Goal: Task Accomplishment & Management: Manage account settings

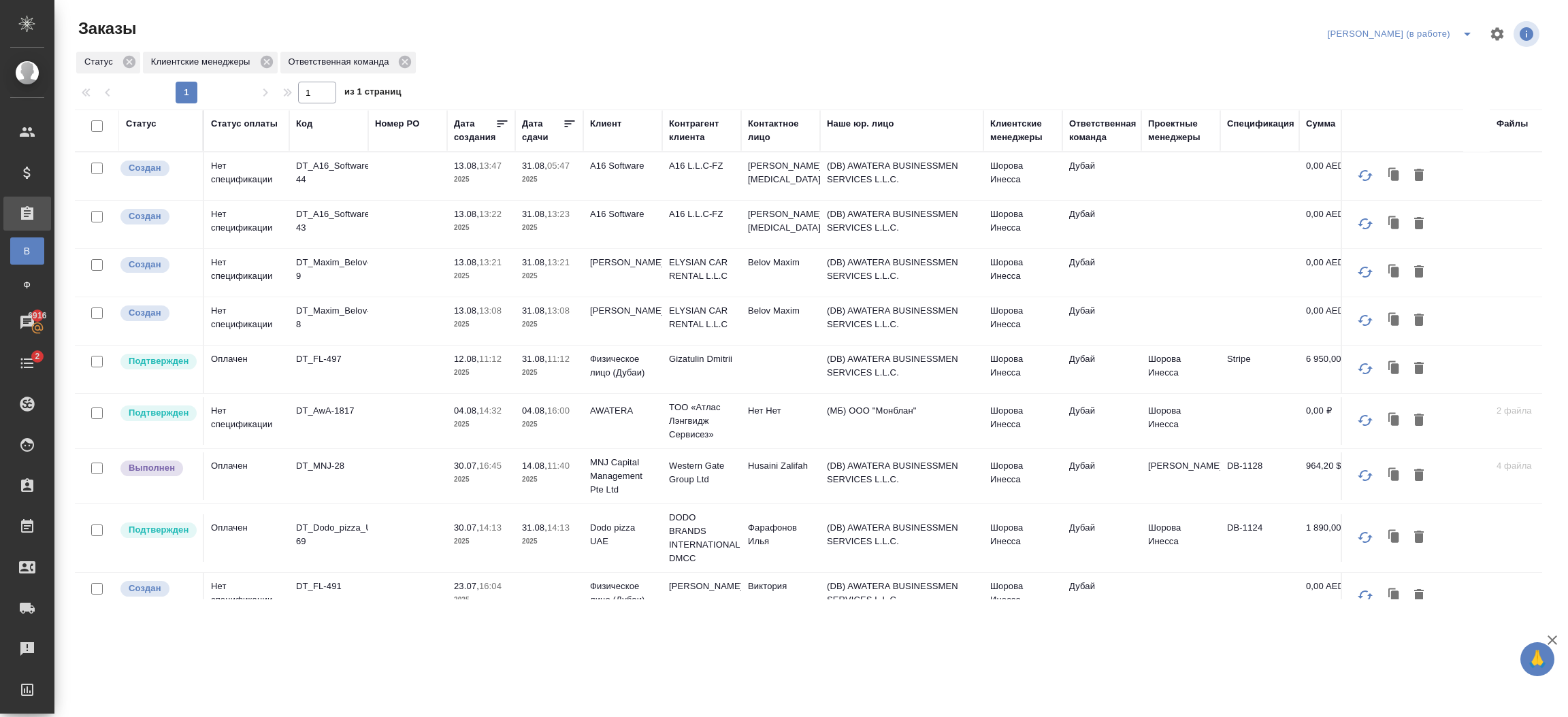
click at [786, 200] on td at bounding box center [781, 176] width 79 height 48
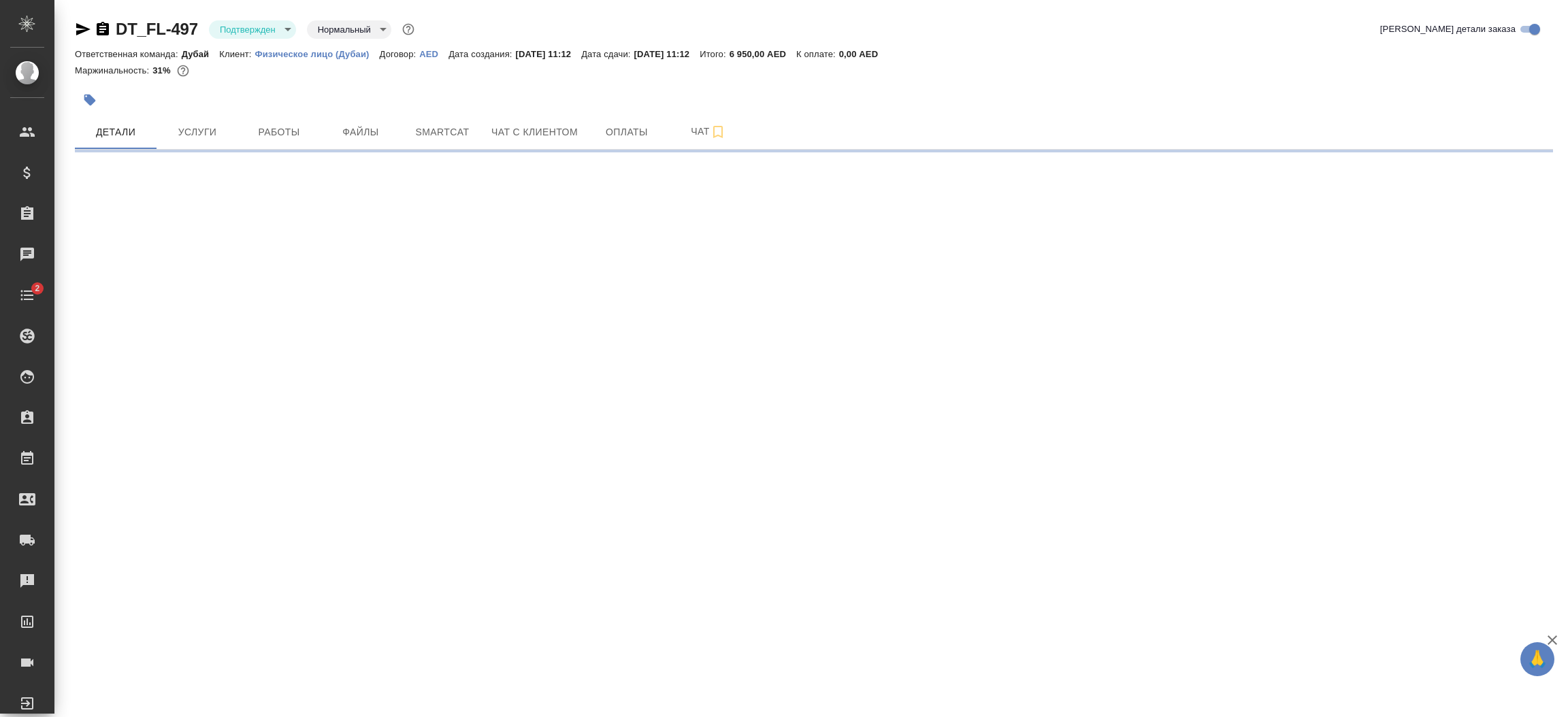
select select "RU"
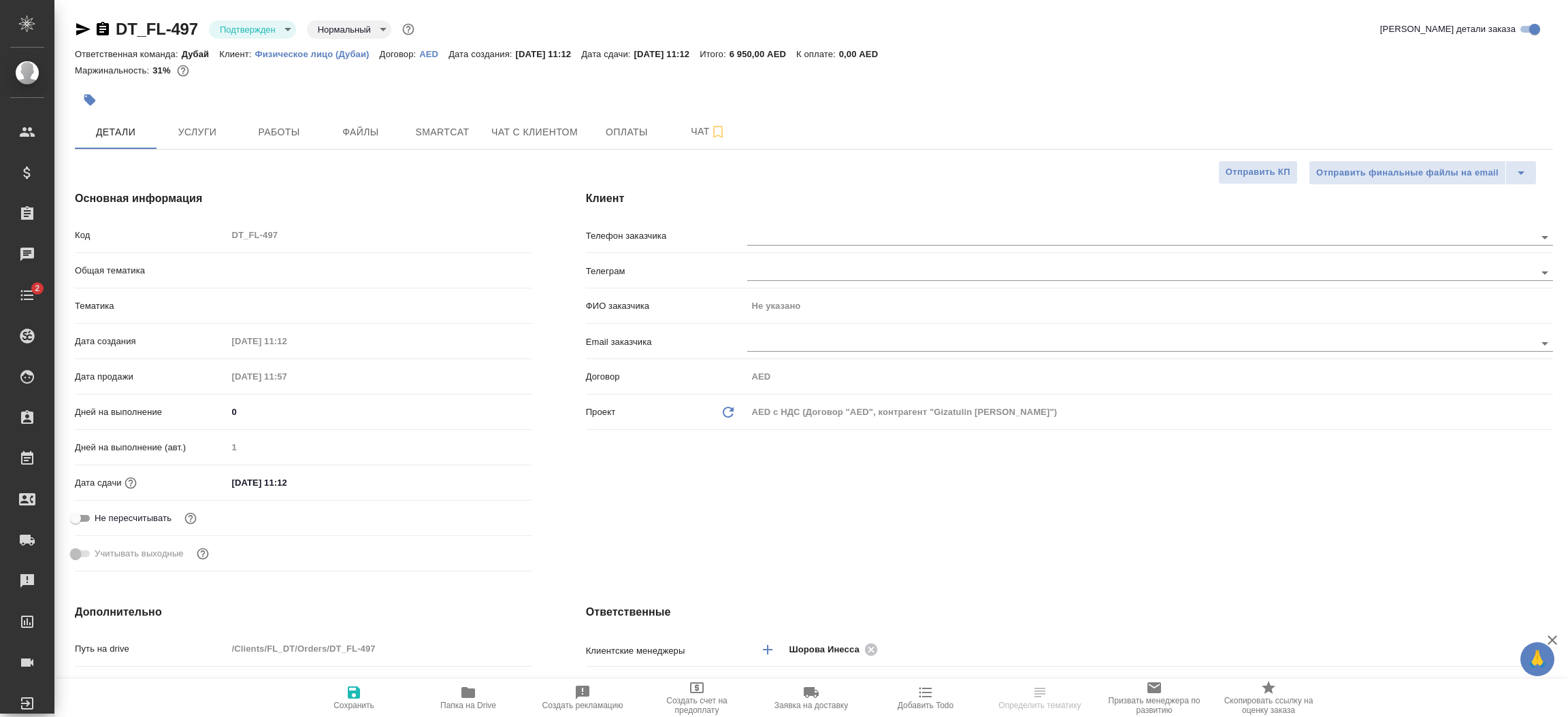
type textarea "x"
click at [332, 53] on p "Физическое лицо (Дубаи)" at bounding box center [317, 54] width 124 height 10
type textarea "x"
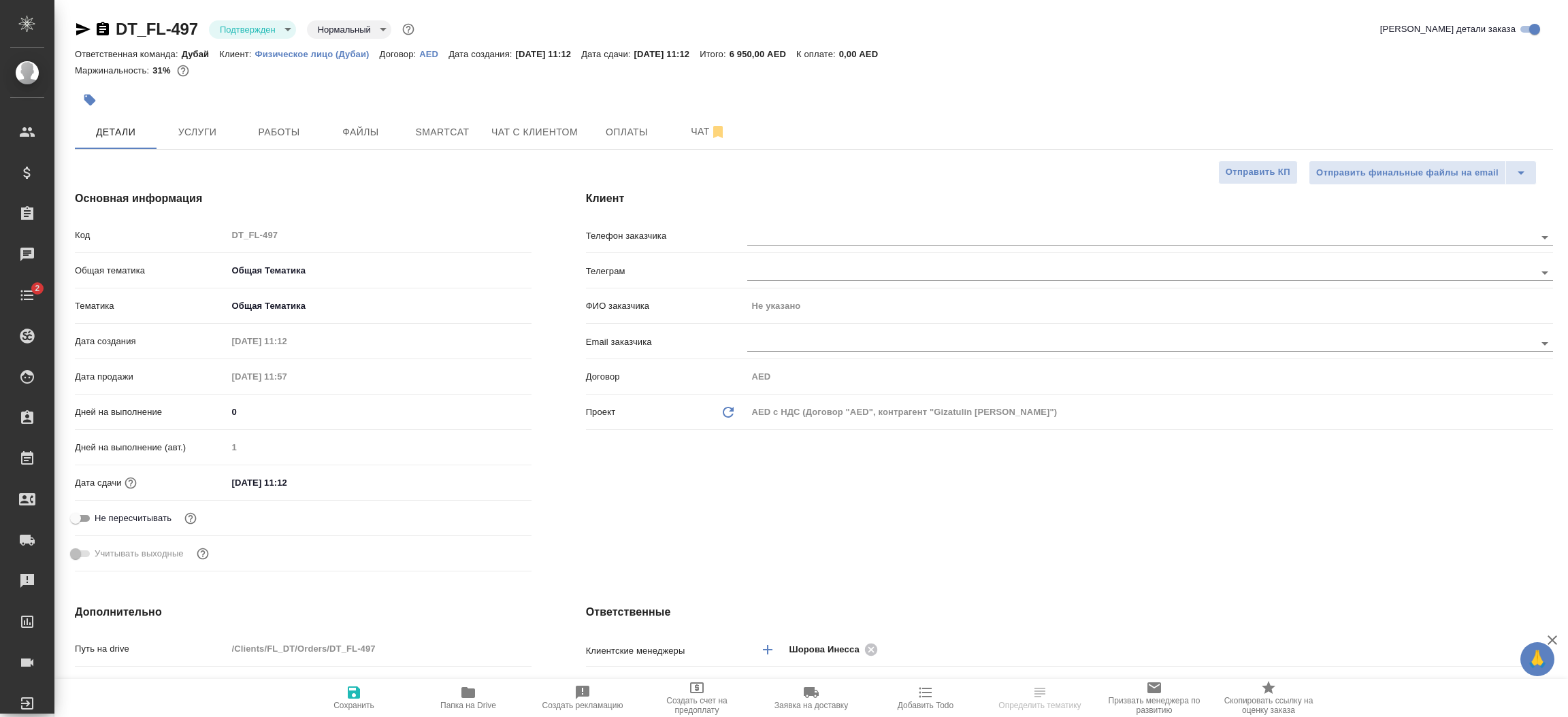
type textarea "x"
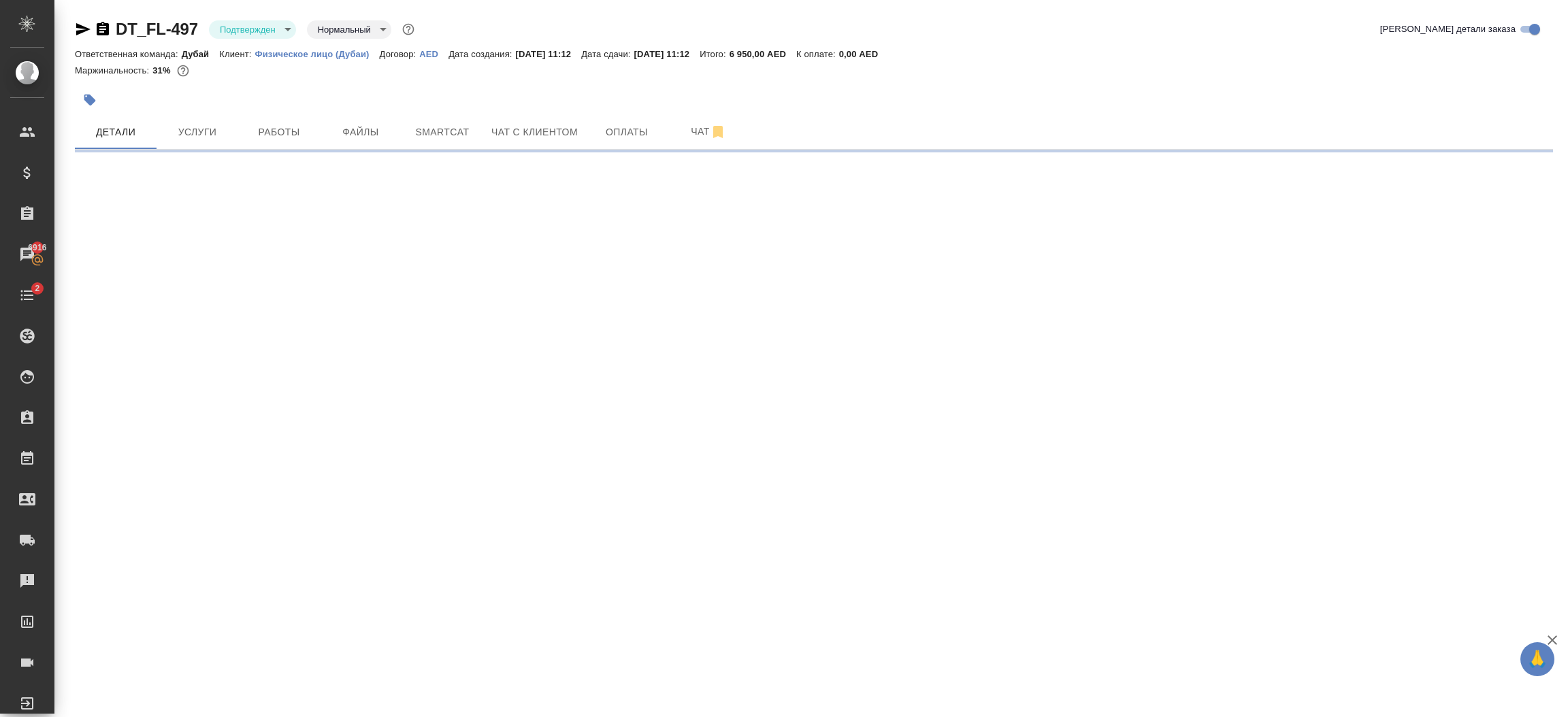
select select "RU"
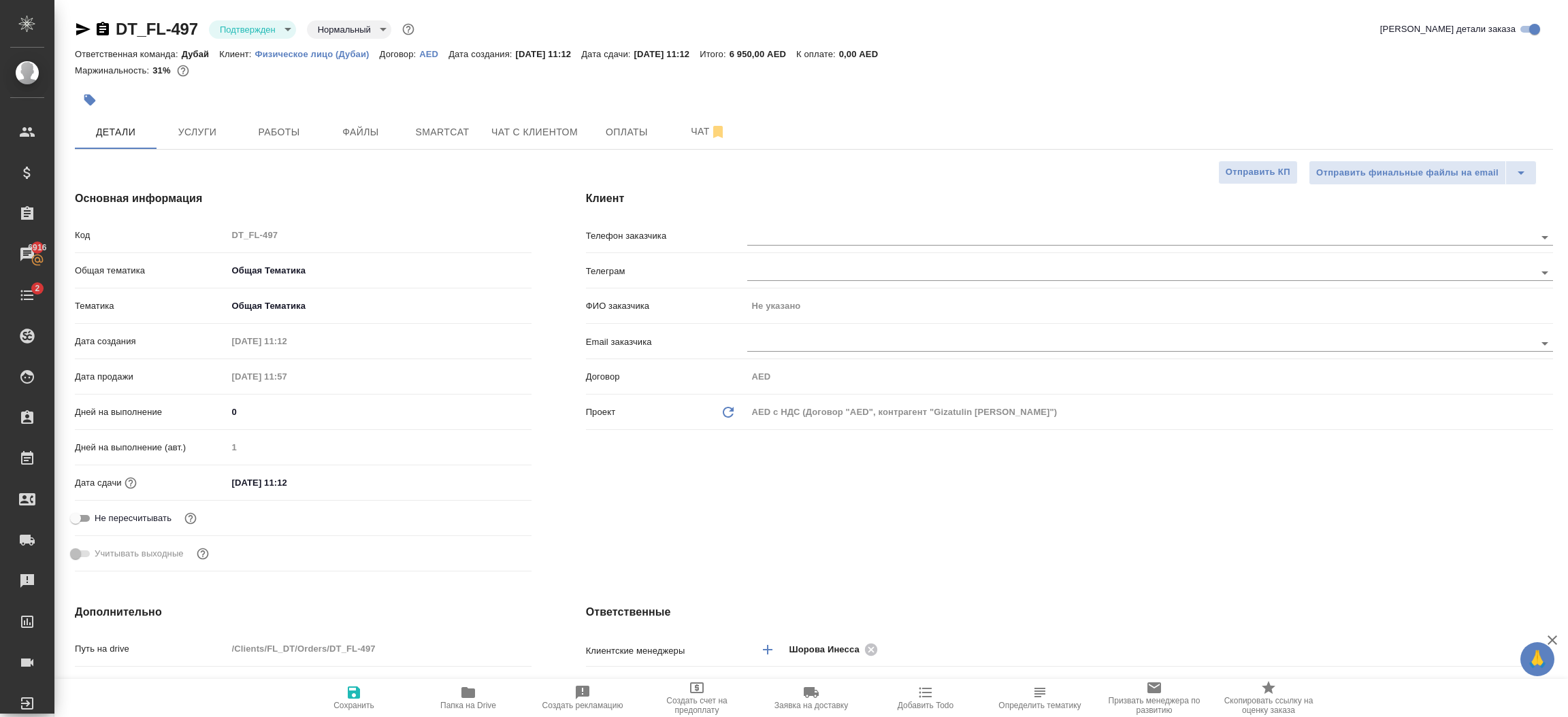
type textarea "x"
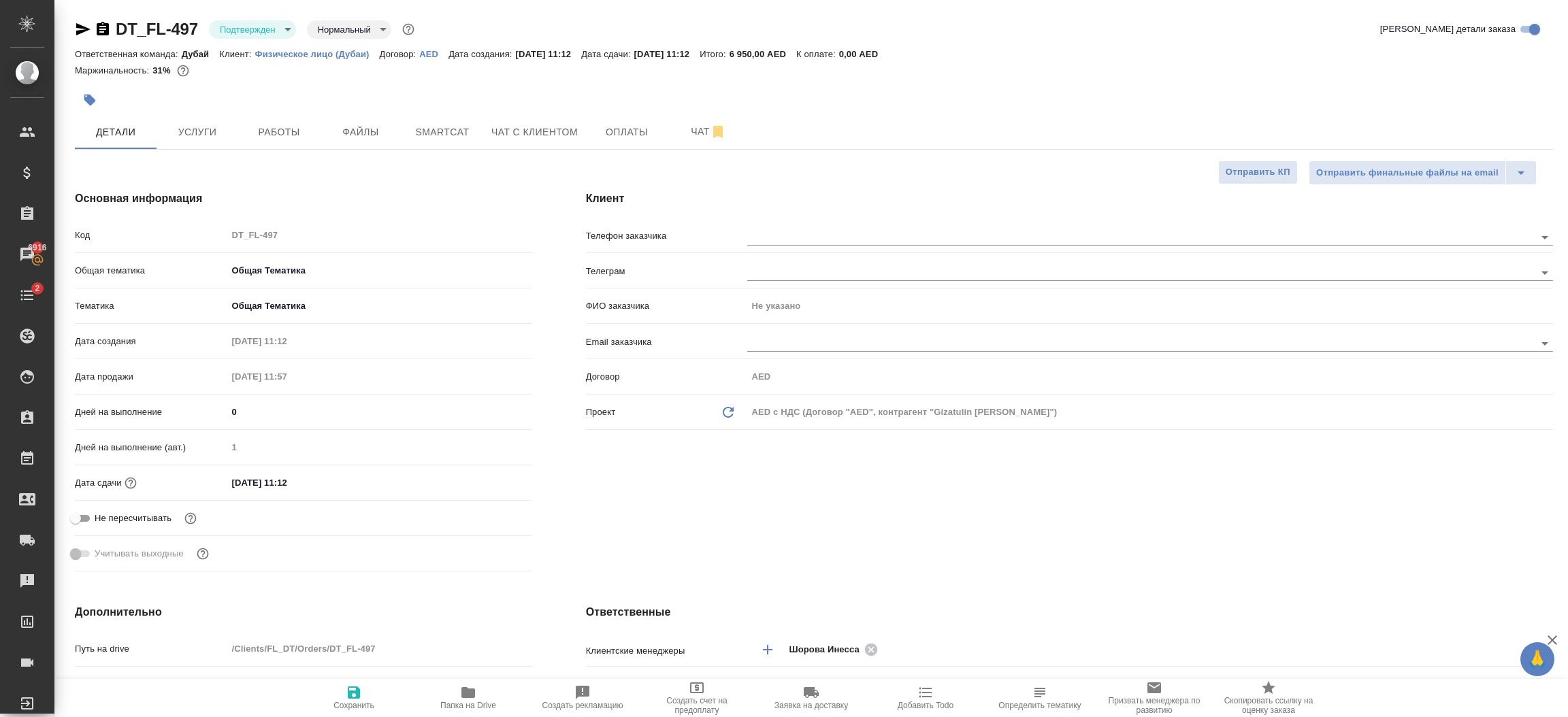
type textarea "x"
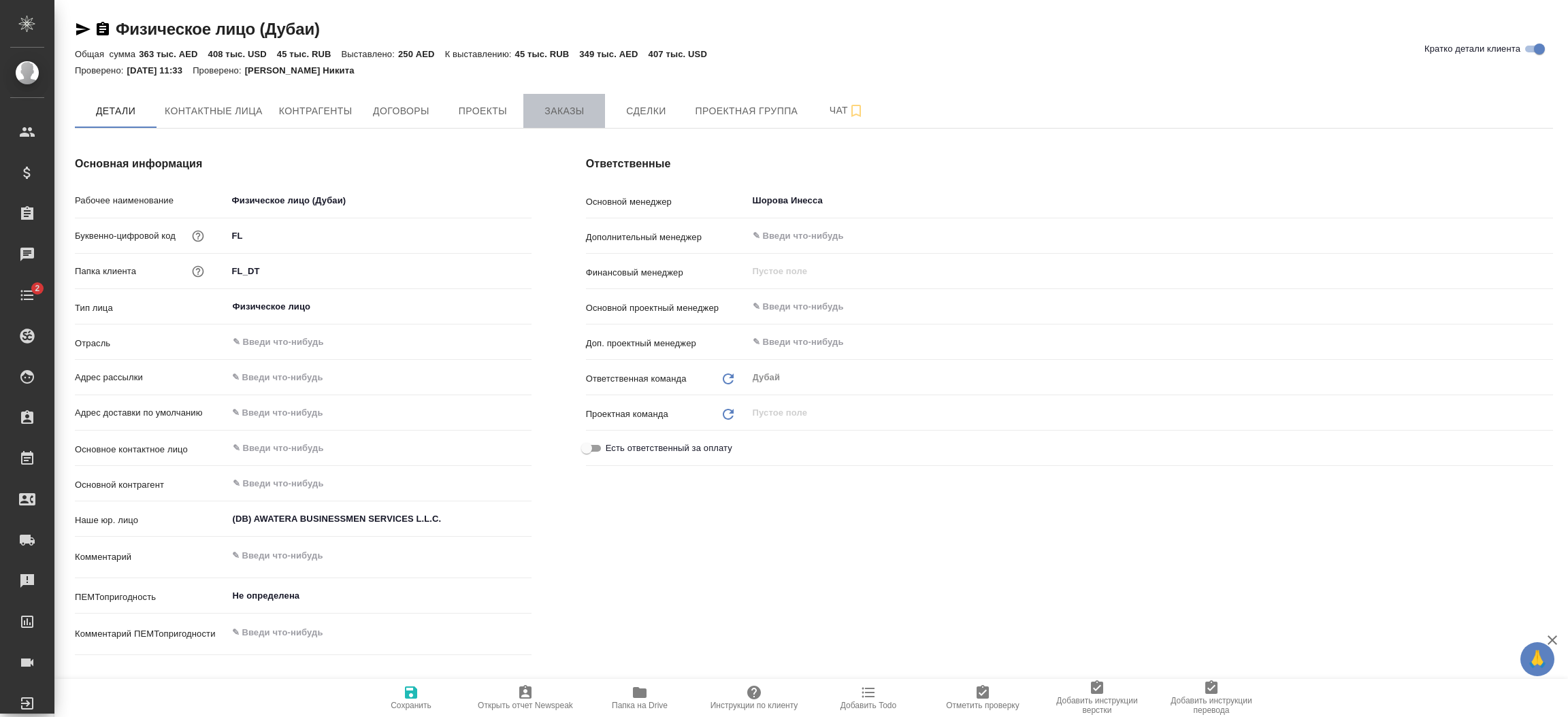
type textarea "x"
click at [562, 106] on span "Заказы" at bounding box center [564, 111] width 65 height 17
type textarea "x"
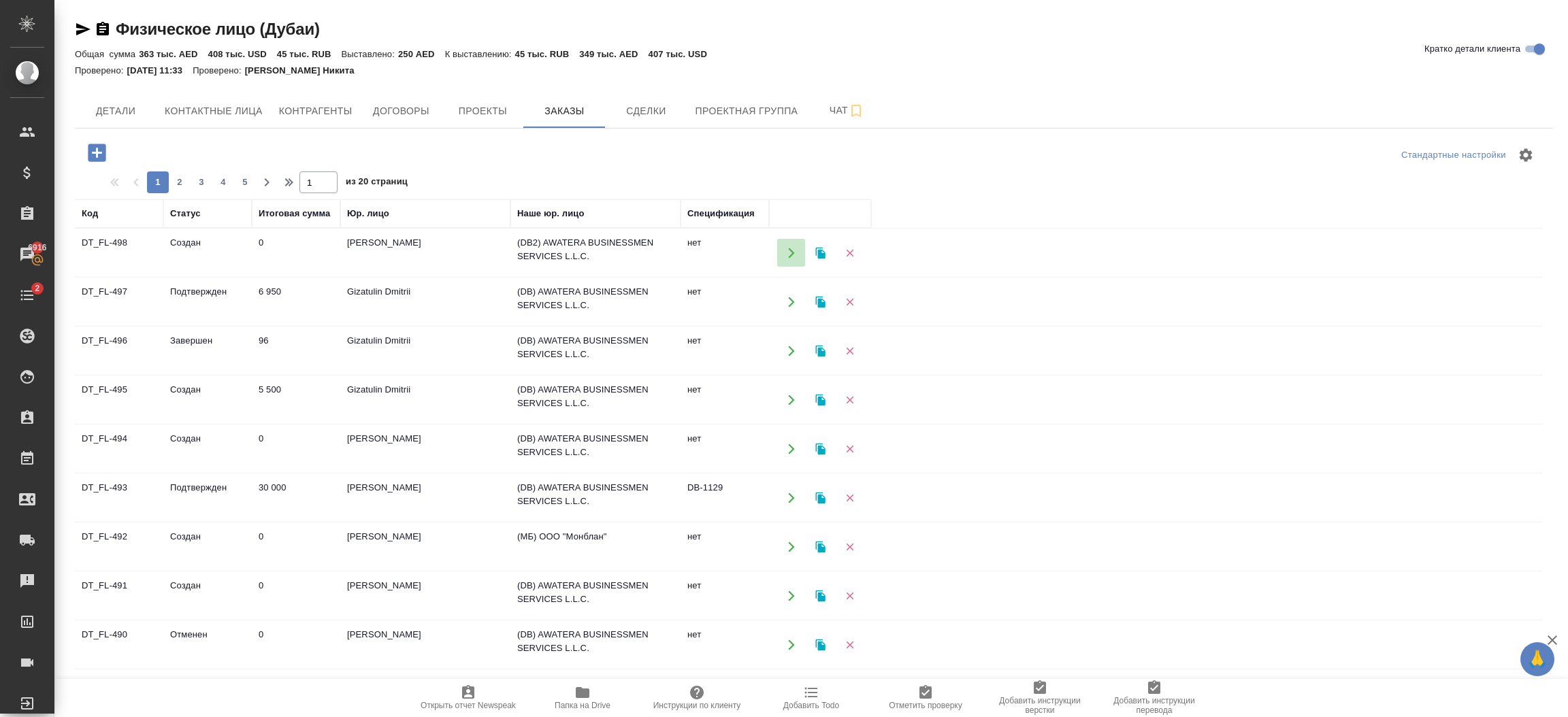
click at [789, 259] on icon "button" at bounding box center [791, 253] width 12 height 12
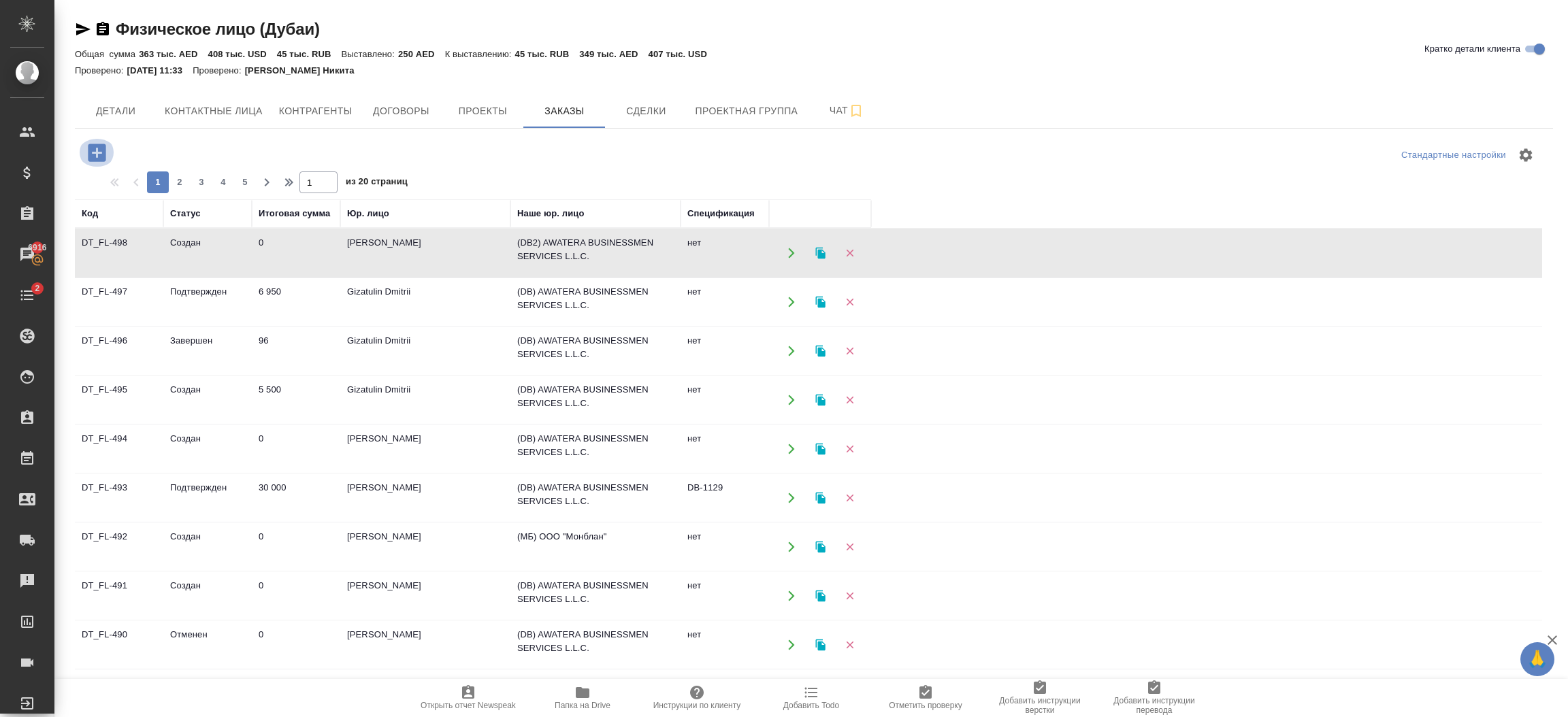
click at [96, 152] on icon "button" at bounding box center [96, 152] width 24 height 24
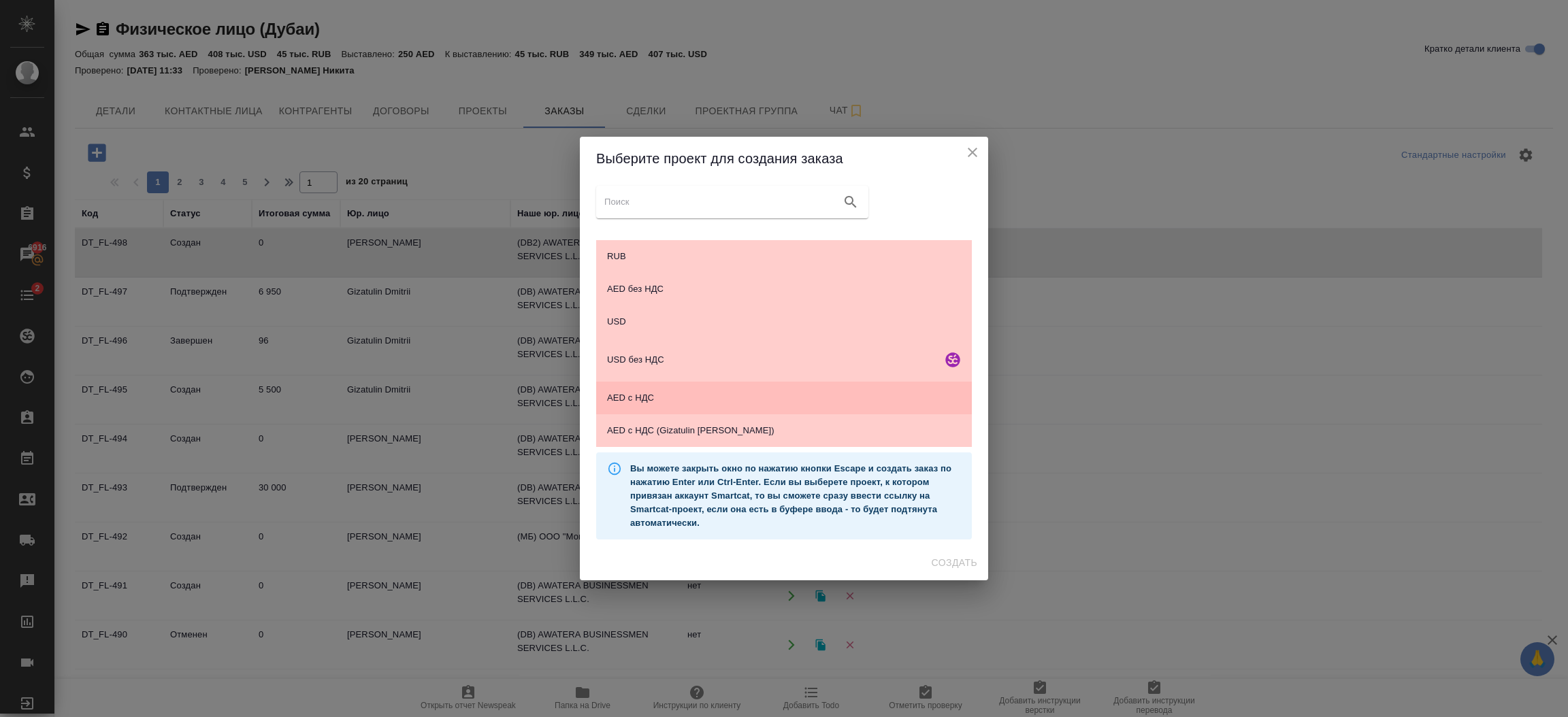
click at [713, 399] on span "AED с НДС" at bounding box center [783, 398] width 354 height 14
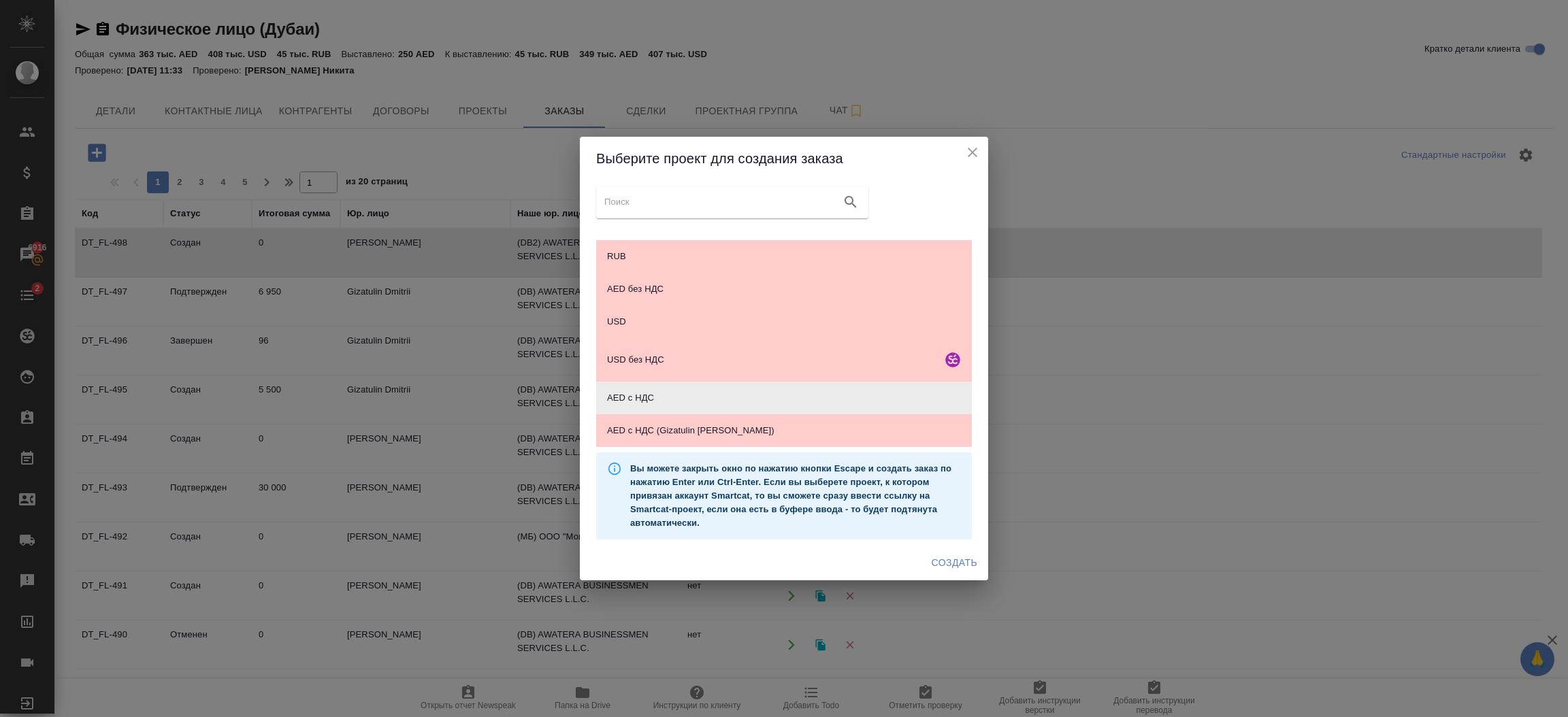
click at [969, 559] on span "Создать" at bounding box center [954, 563] width 45 height 17
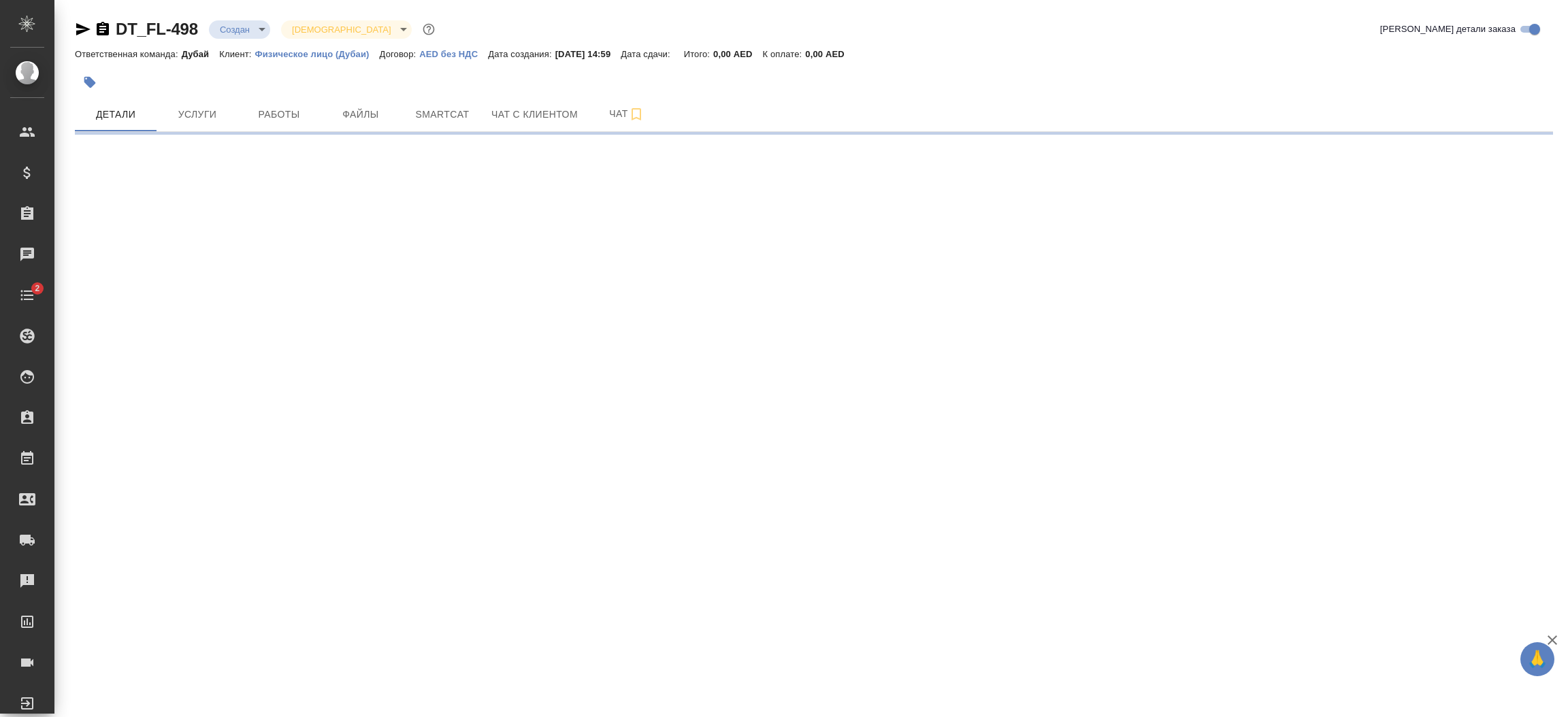
select select "RU"
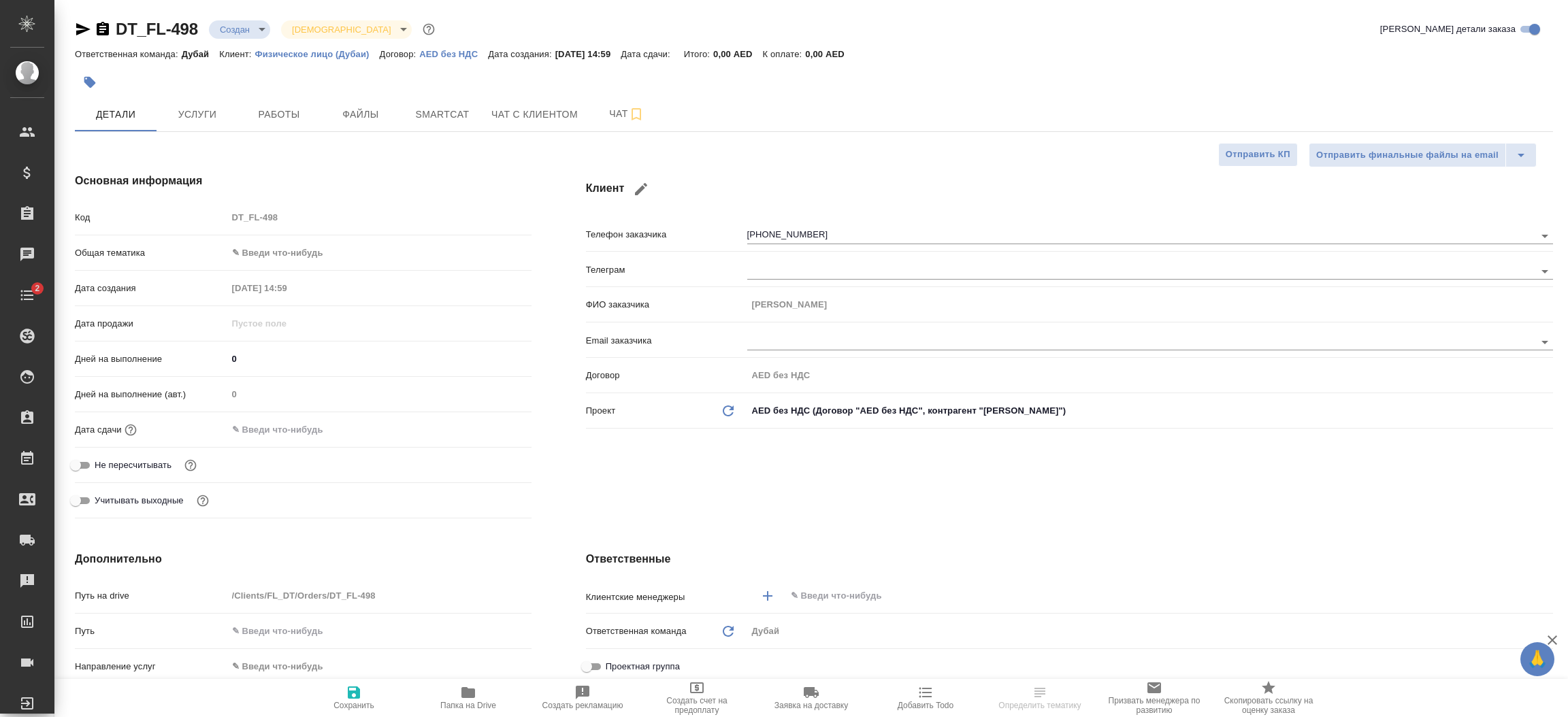
type textarea "x"
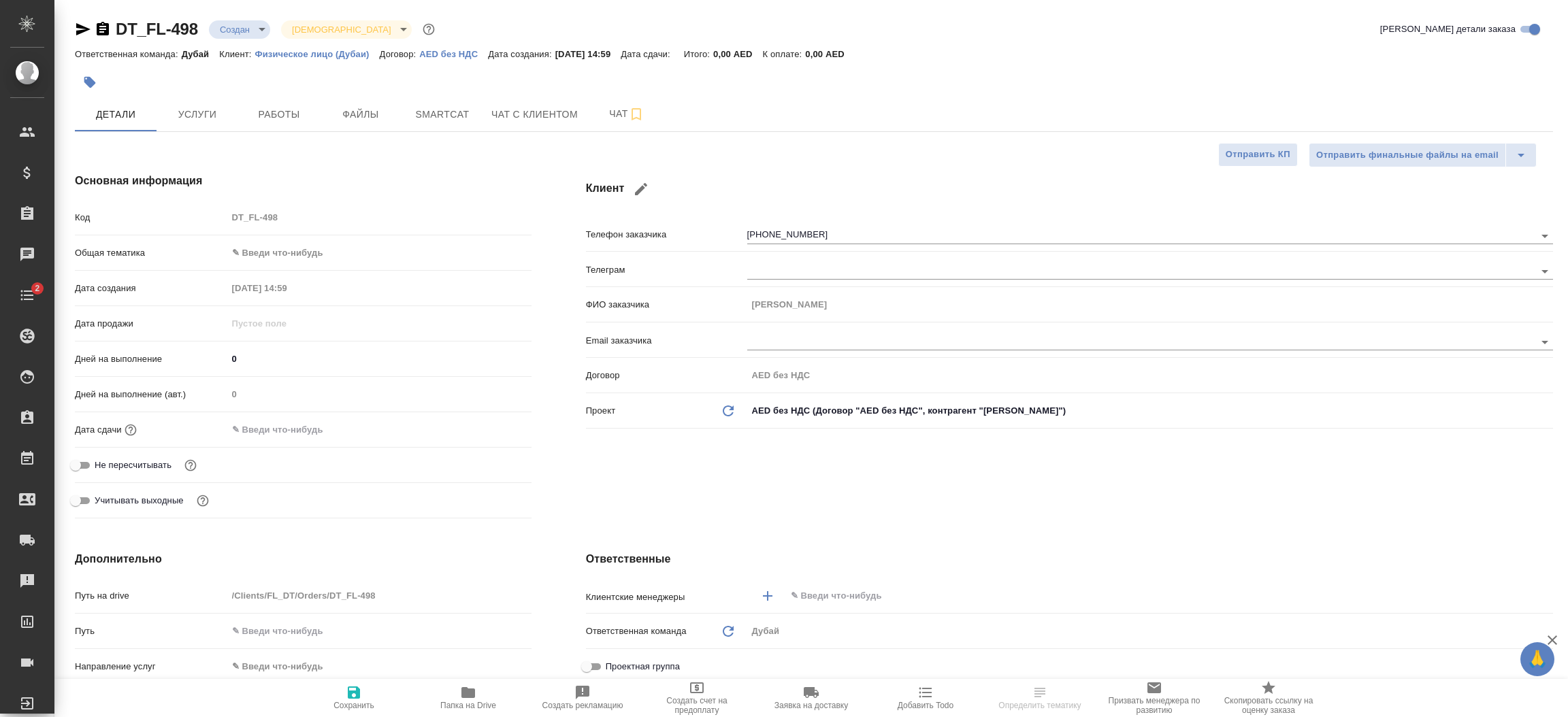
type textarea "x"
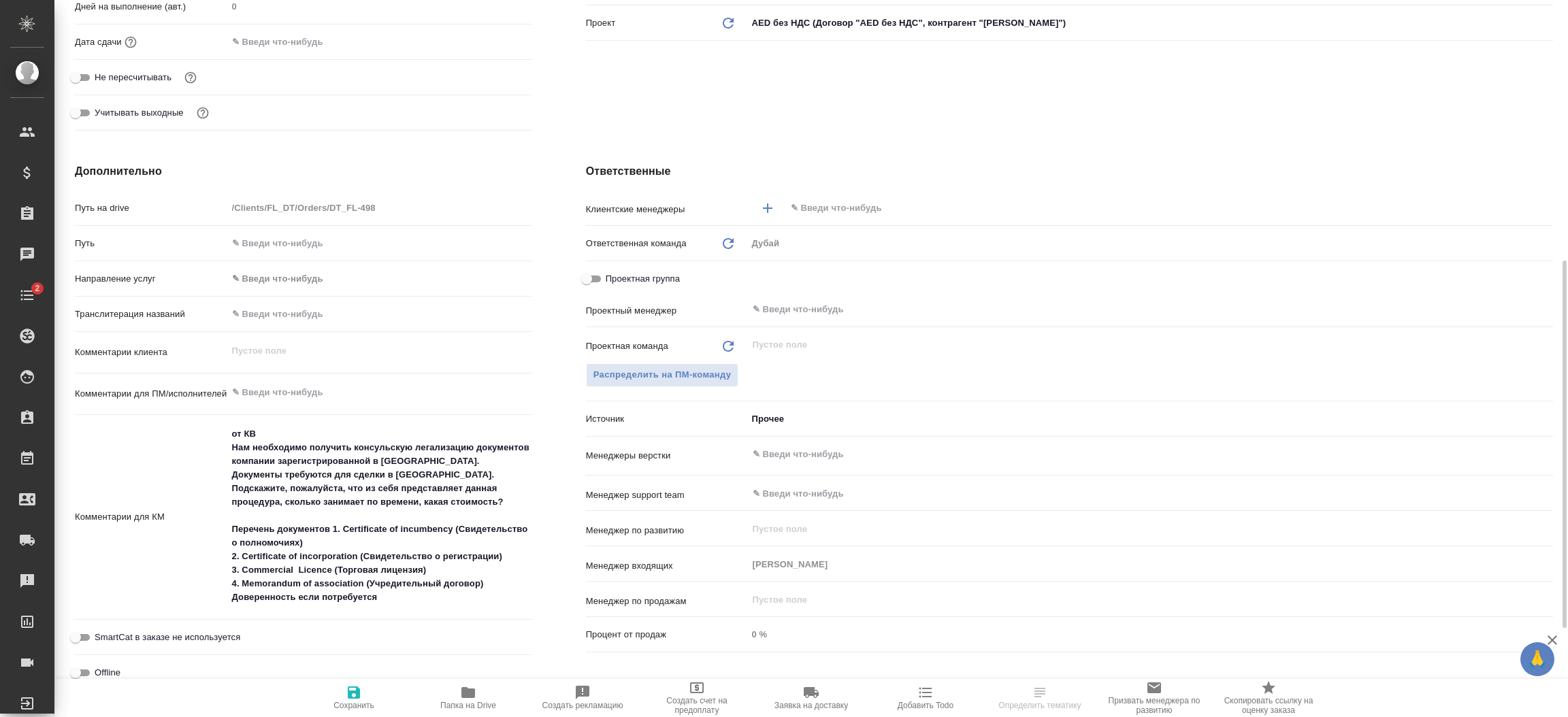
scroll to position [448, 0]
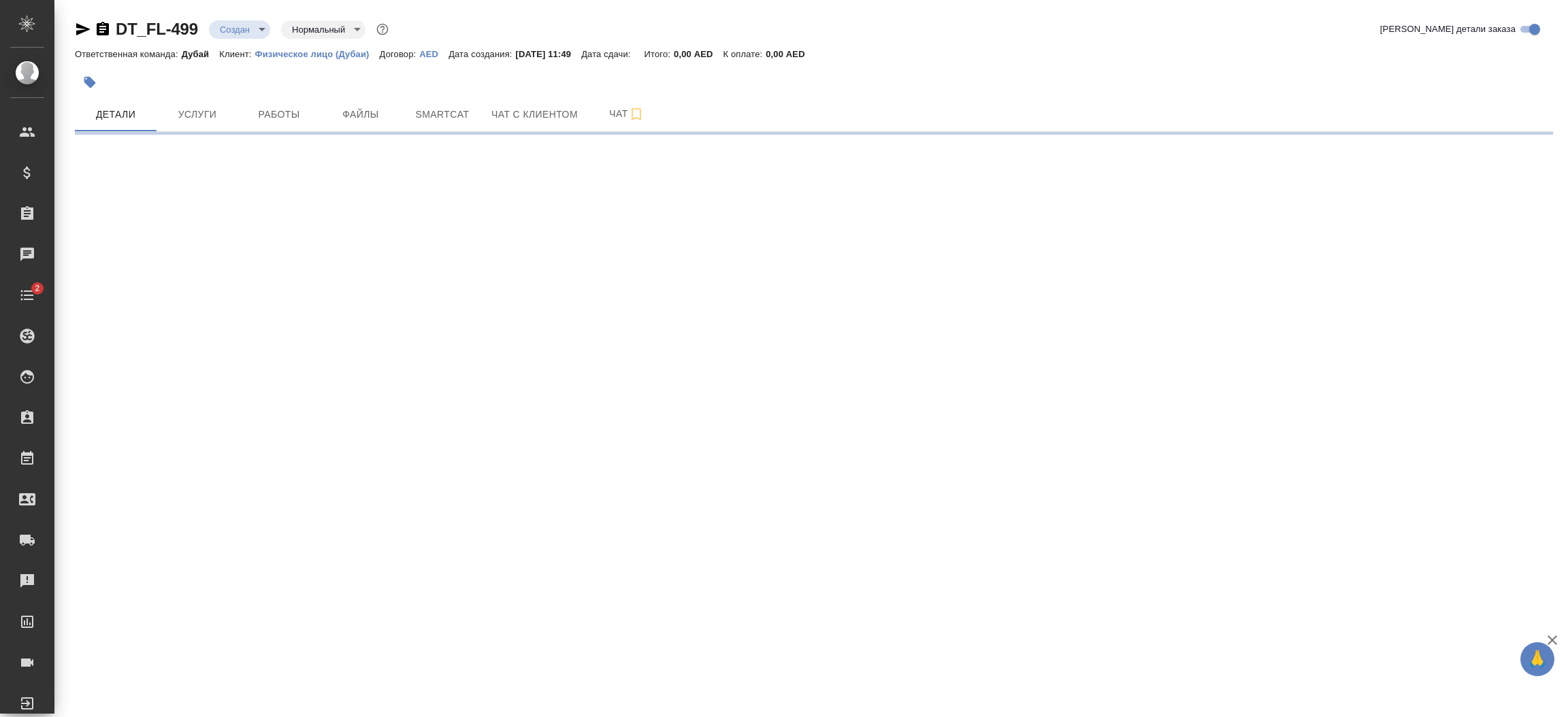
select select "RU"
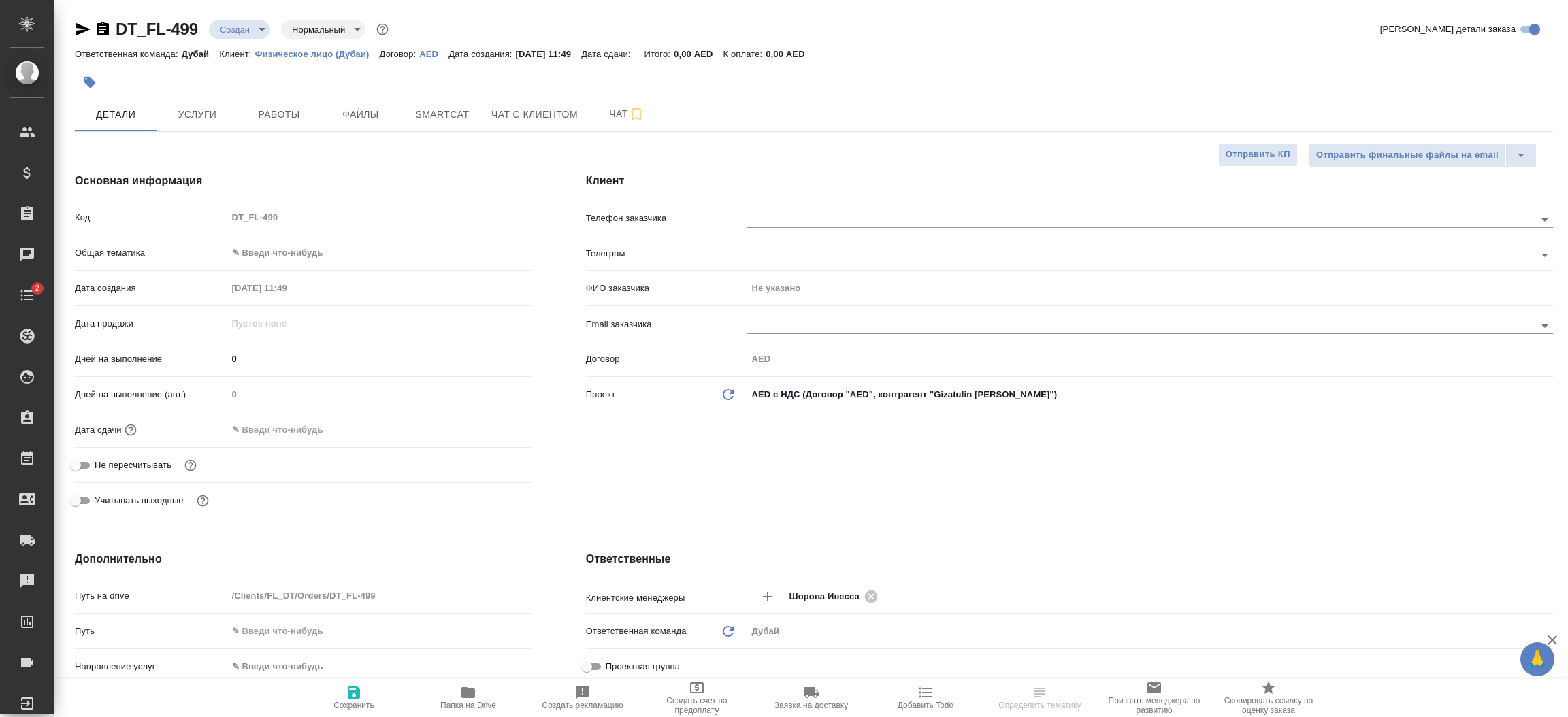
type textarea "x"
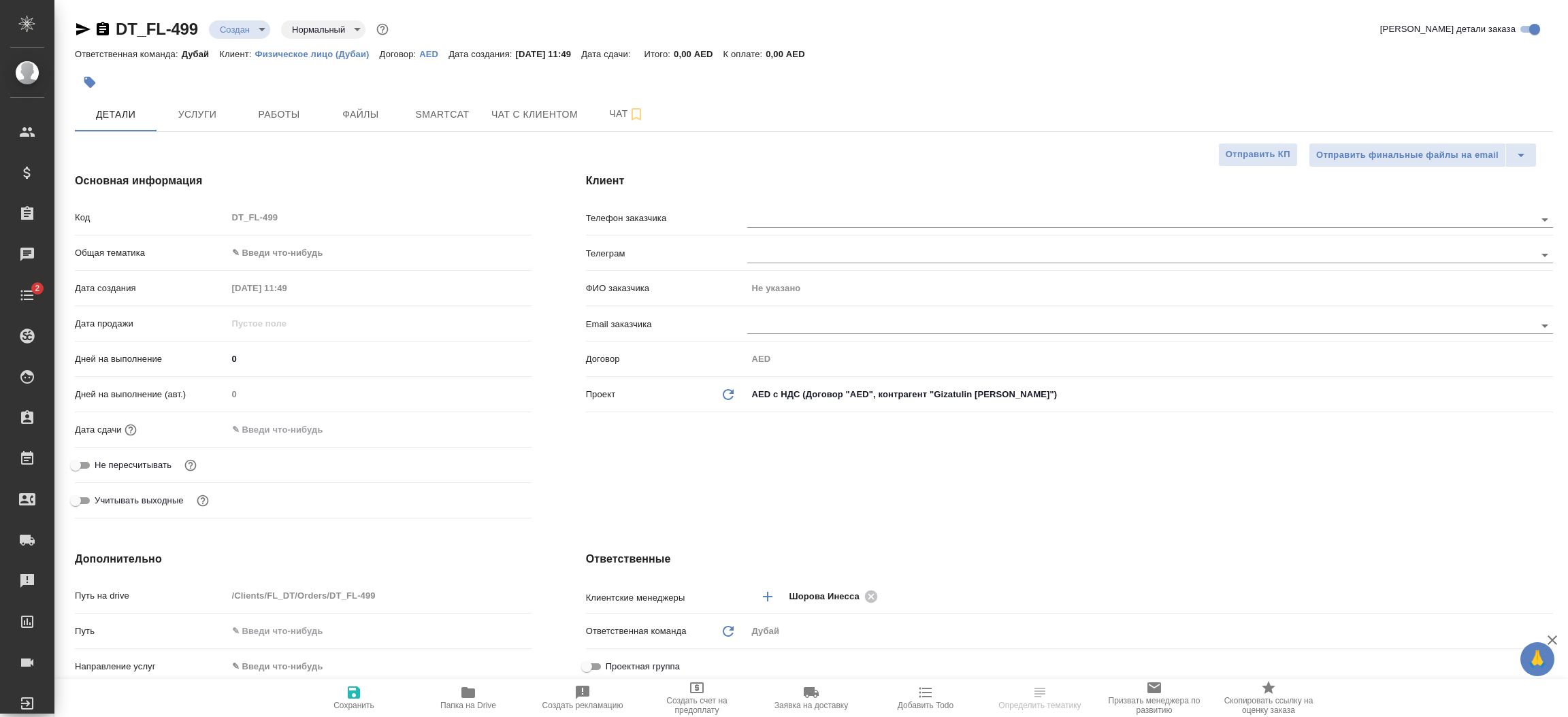
type textarea "x"
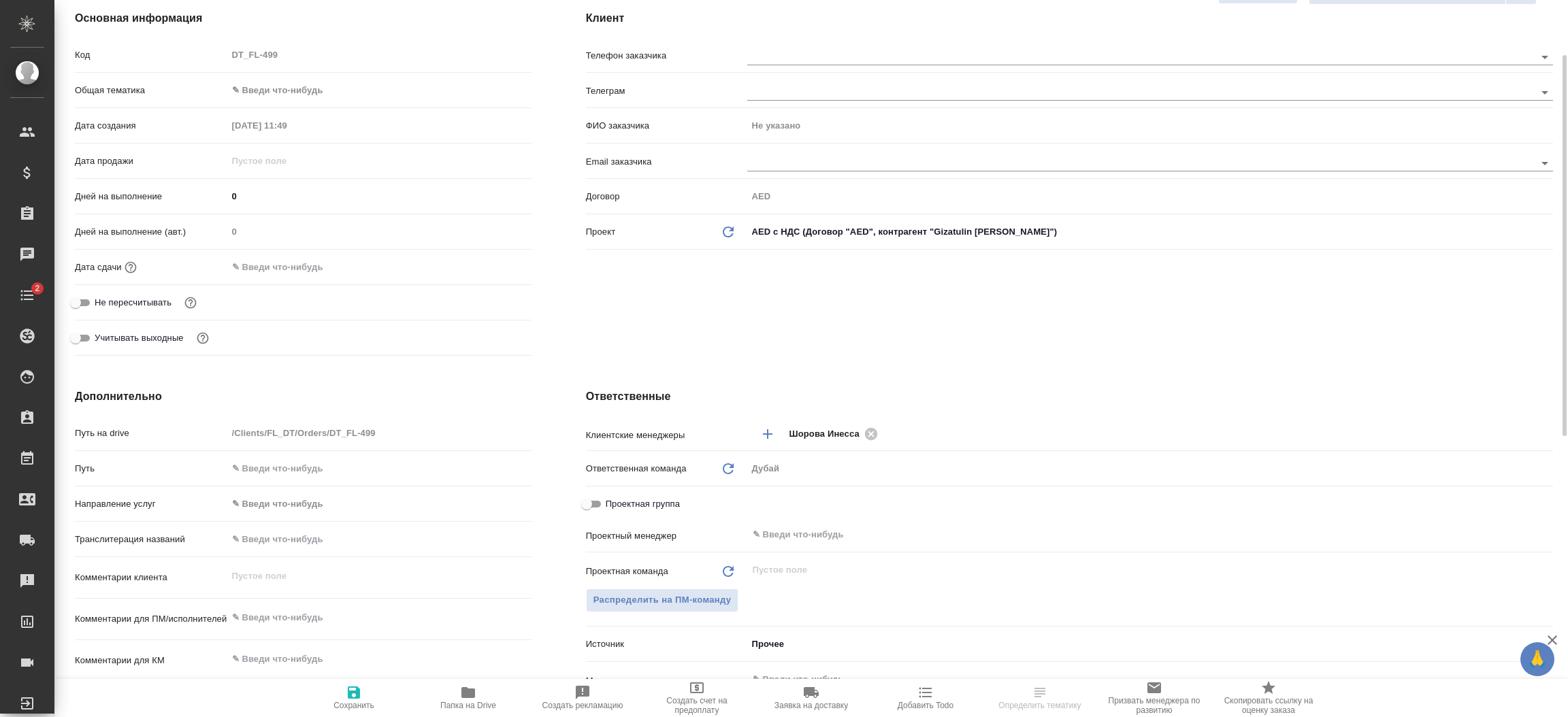
scroll to position [244, 0]
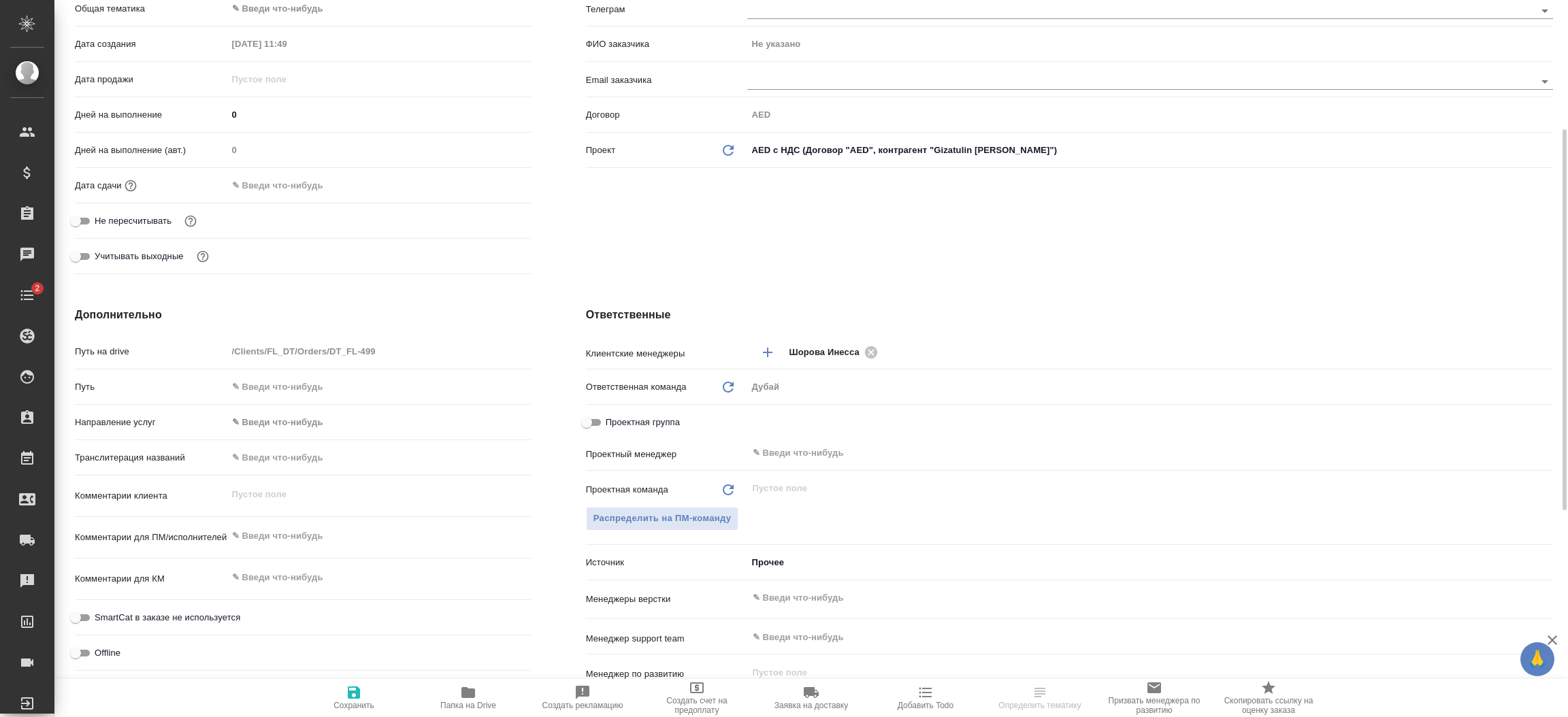
click at [261, 550] on div "x" at bounding box center [379, 537] width 304 height 30
type textarea "x"
type textarea "к"
type textarea "x"
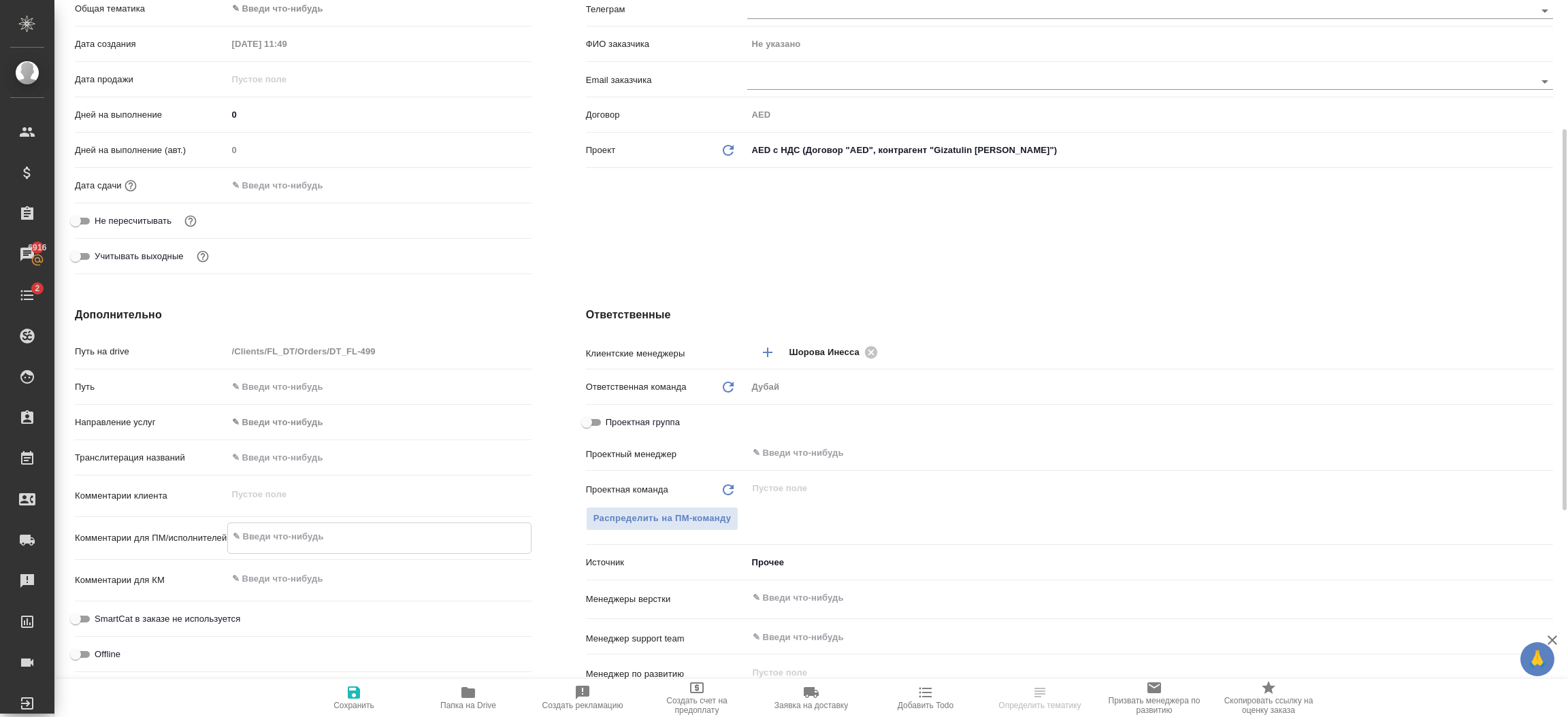
type textarea "x"
type textarea "ко"
type textarea "x"
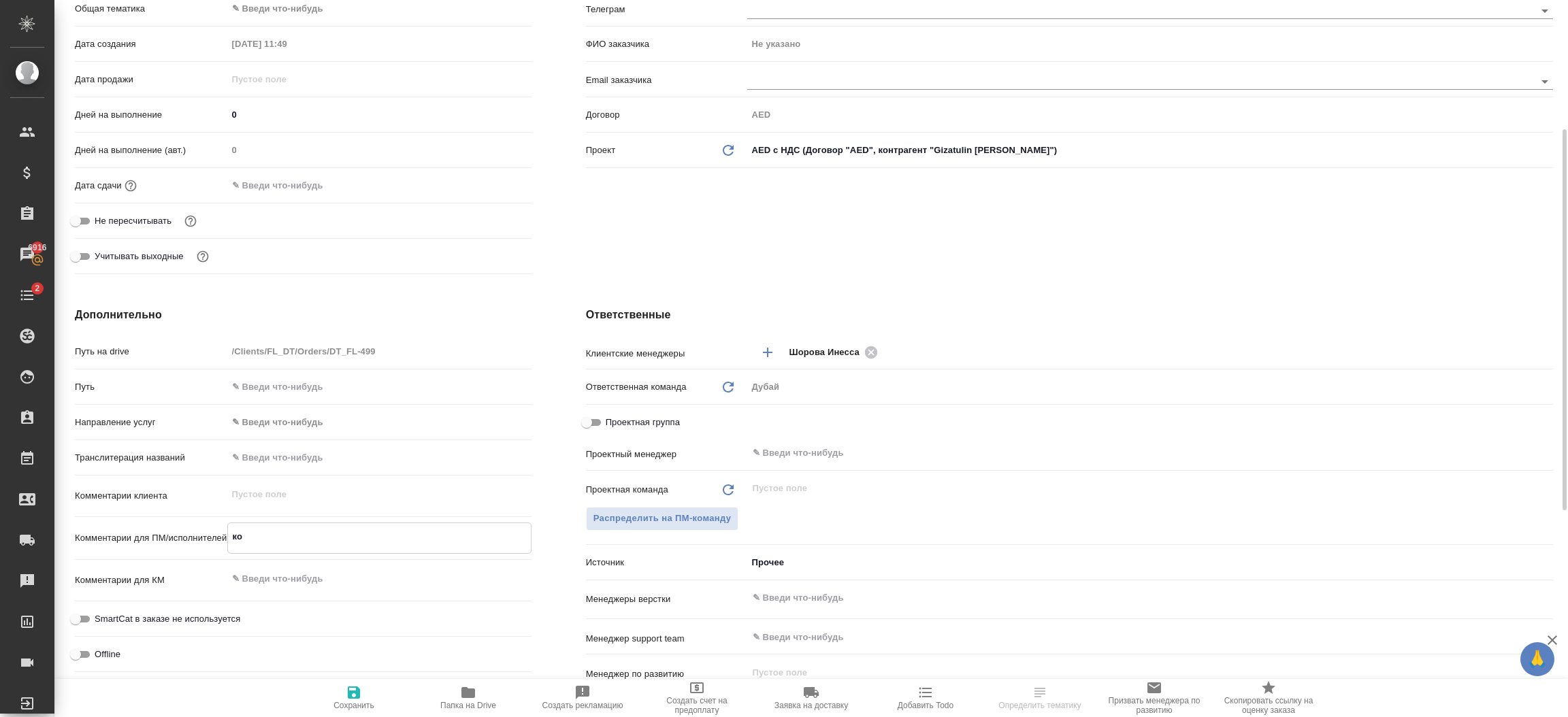
type textarea "x"
type textarea "кор"
type textarea "x"
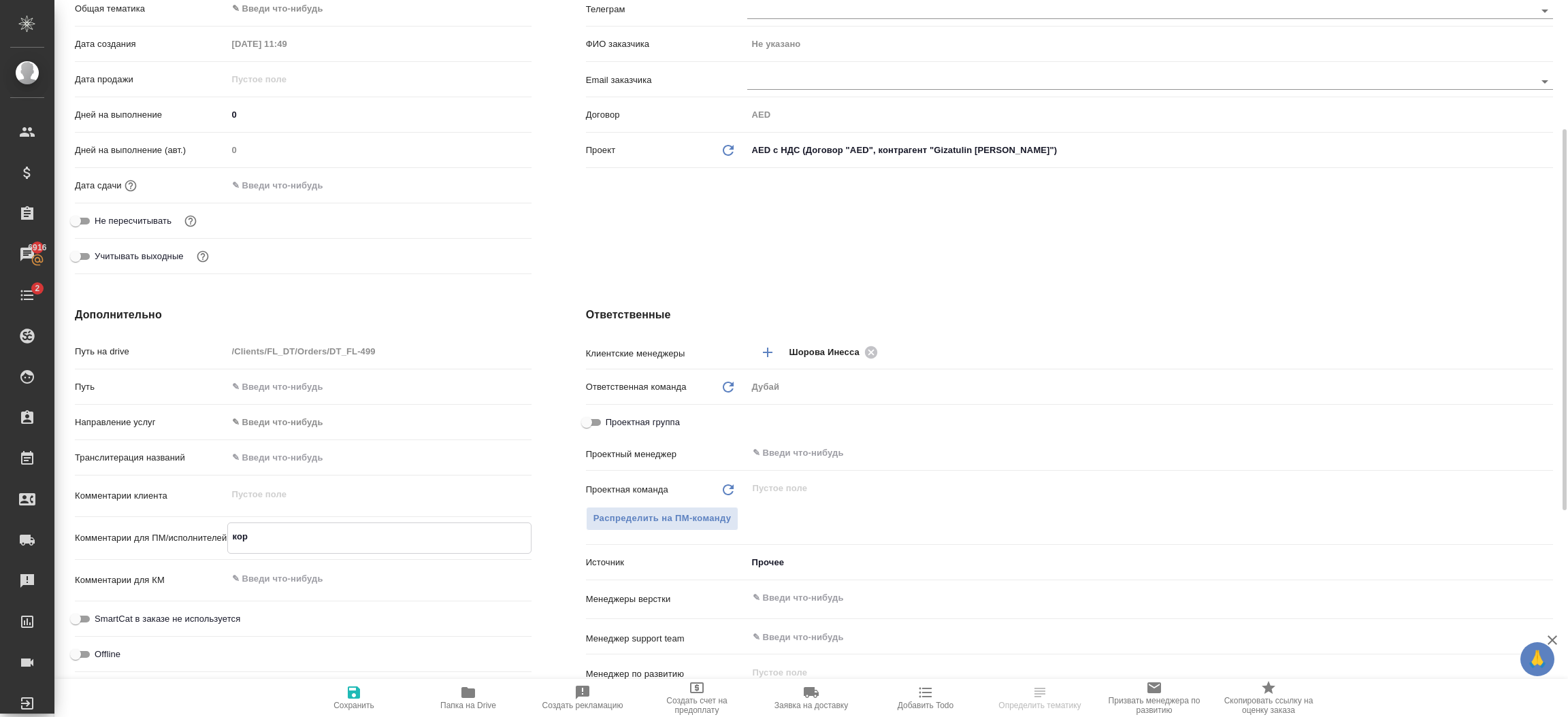
type textarea "корп"
type textarea "x"
type textarea "корп"
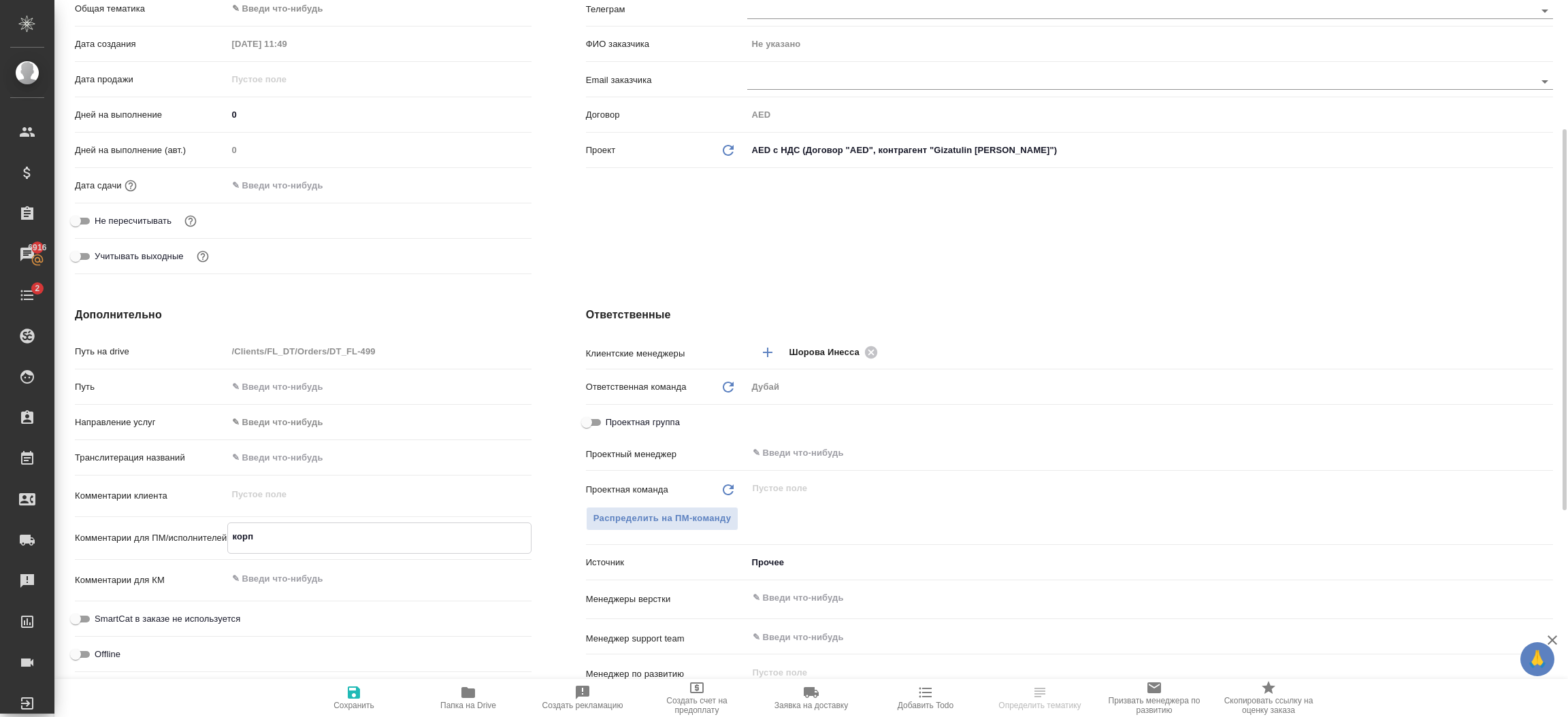
type textarea "x"
type textarea "корп на"
type textarea "x"
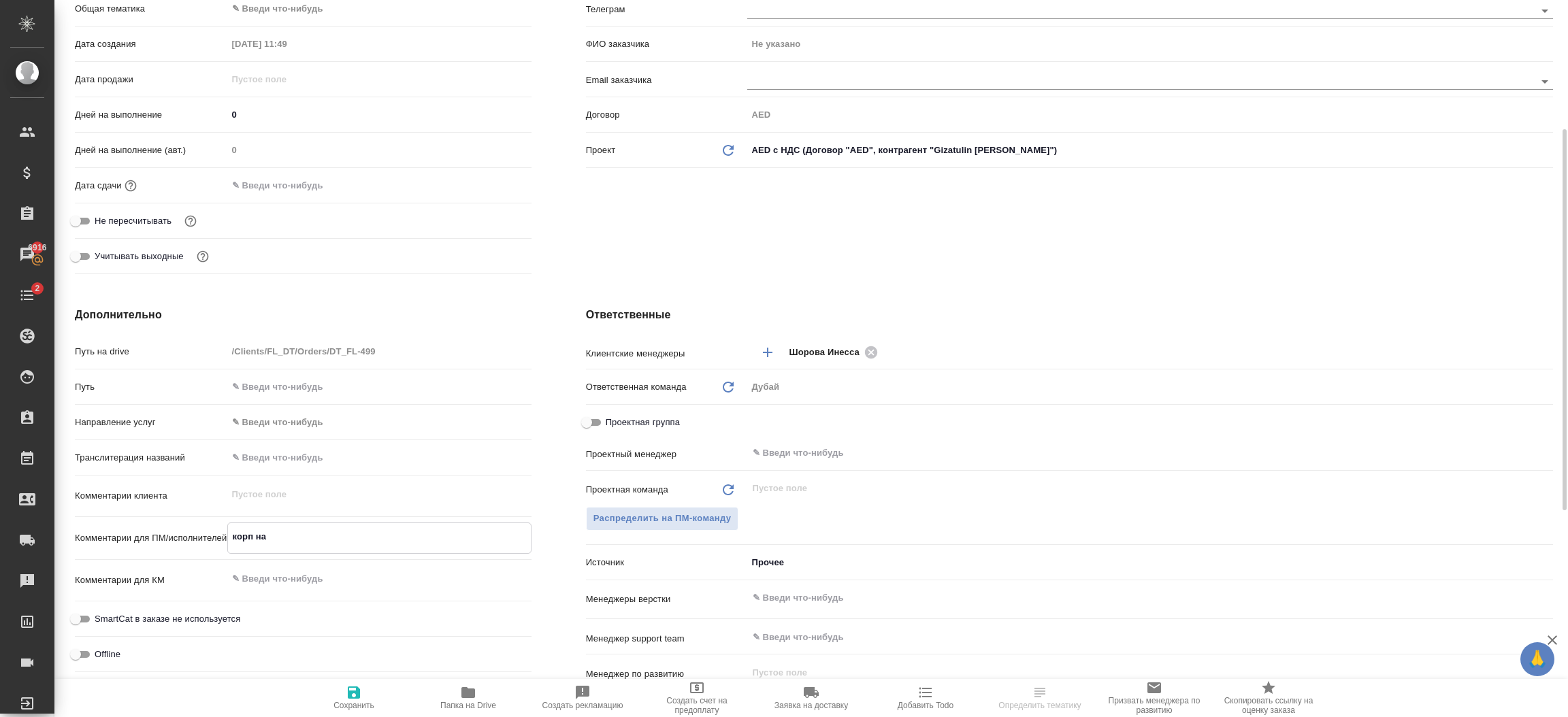
type textarea "x"
type textarea "корп нало"
type textarea "x"
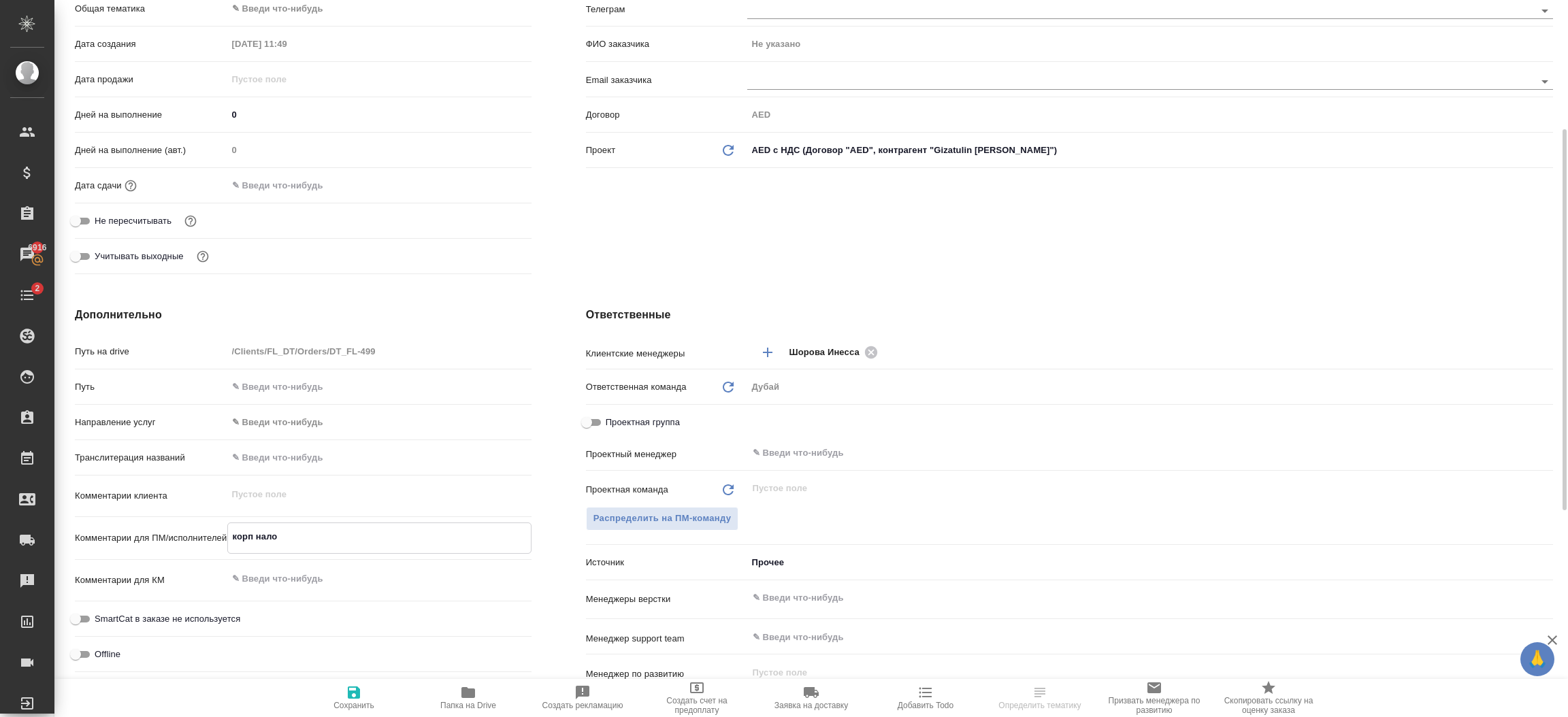
type textarea "x"
type textarea "корп налог"
type textarea "x"
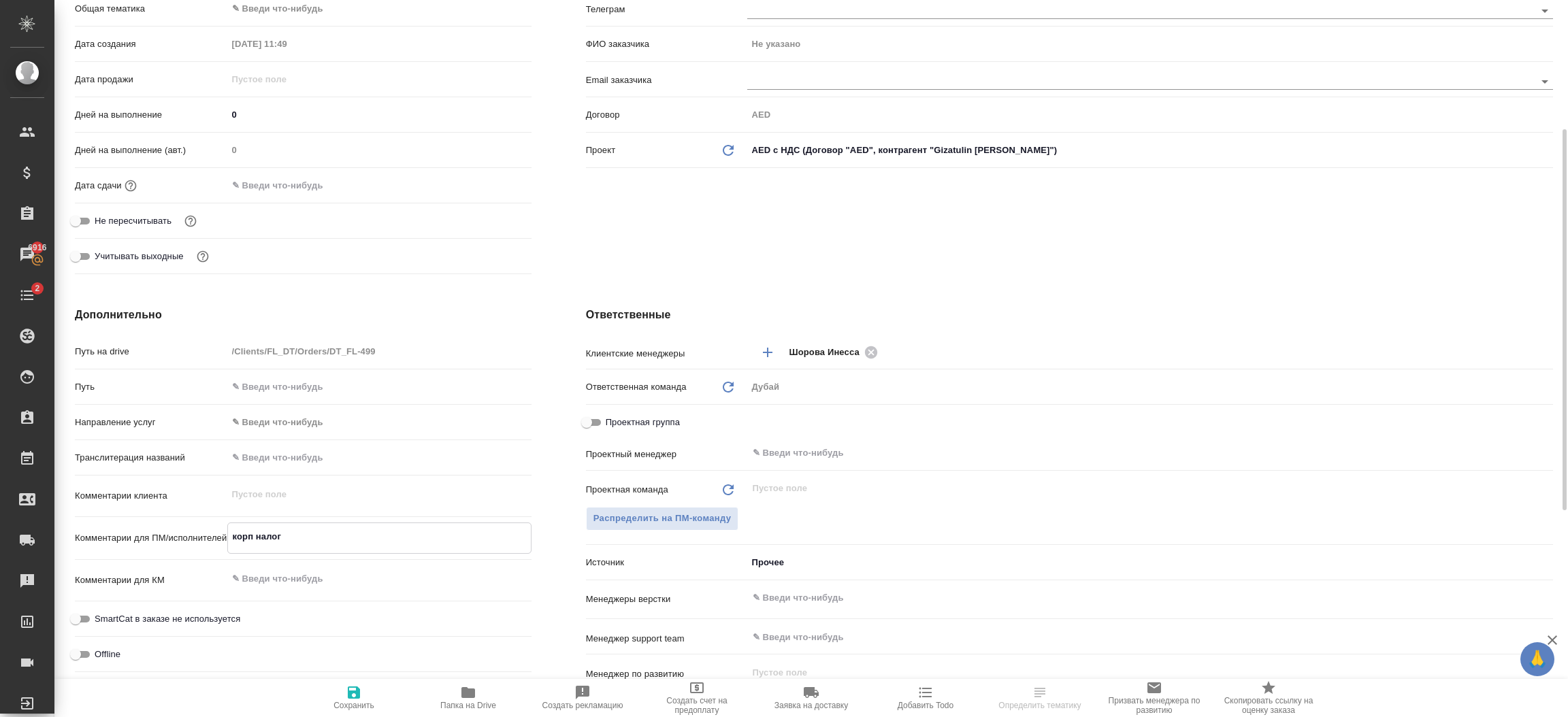
type textarea "корп налог"
type textarea "x"
type textarea "корп налог"
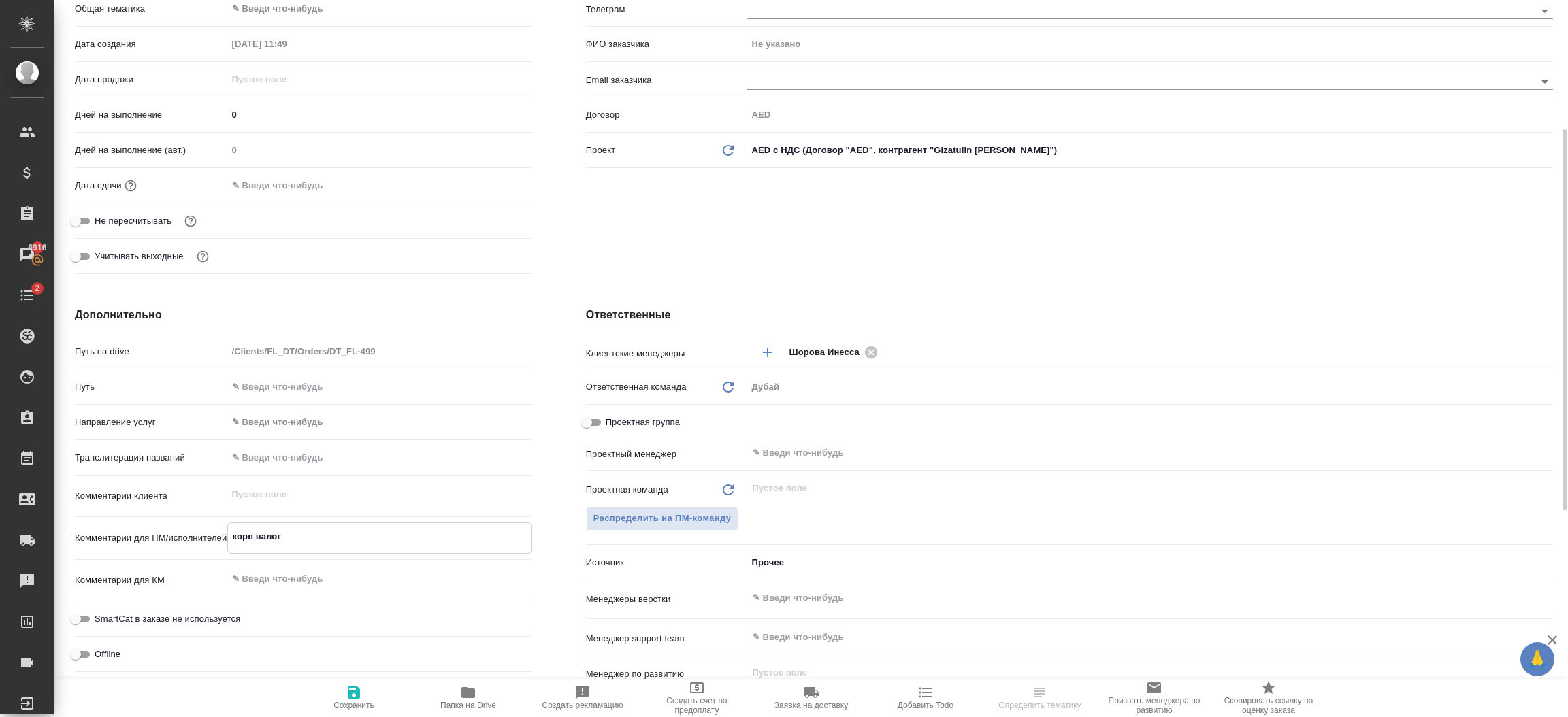
type textarea "x"
type textarea "корп налог для"
type textarea "x"
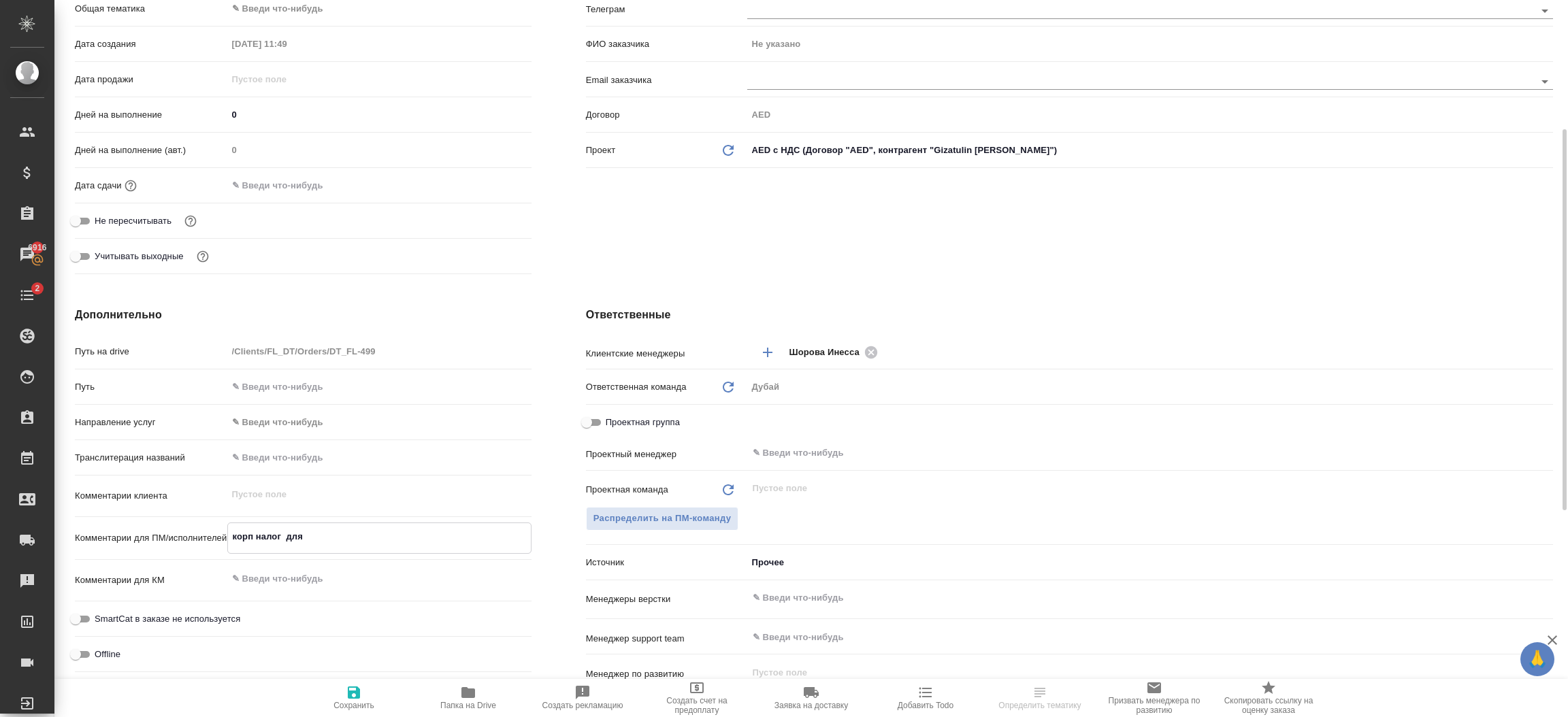
type textarea "x"
type textarea "корп налог для"
type textarea "x"
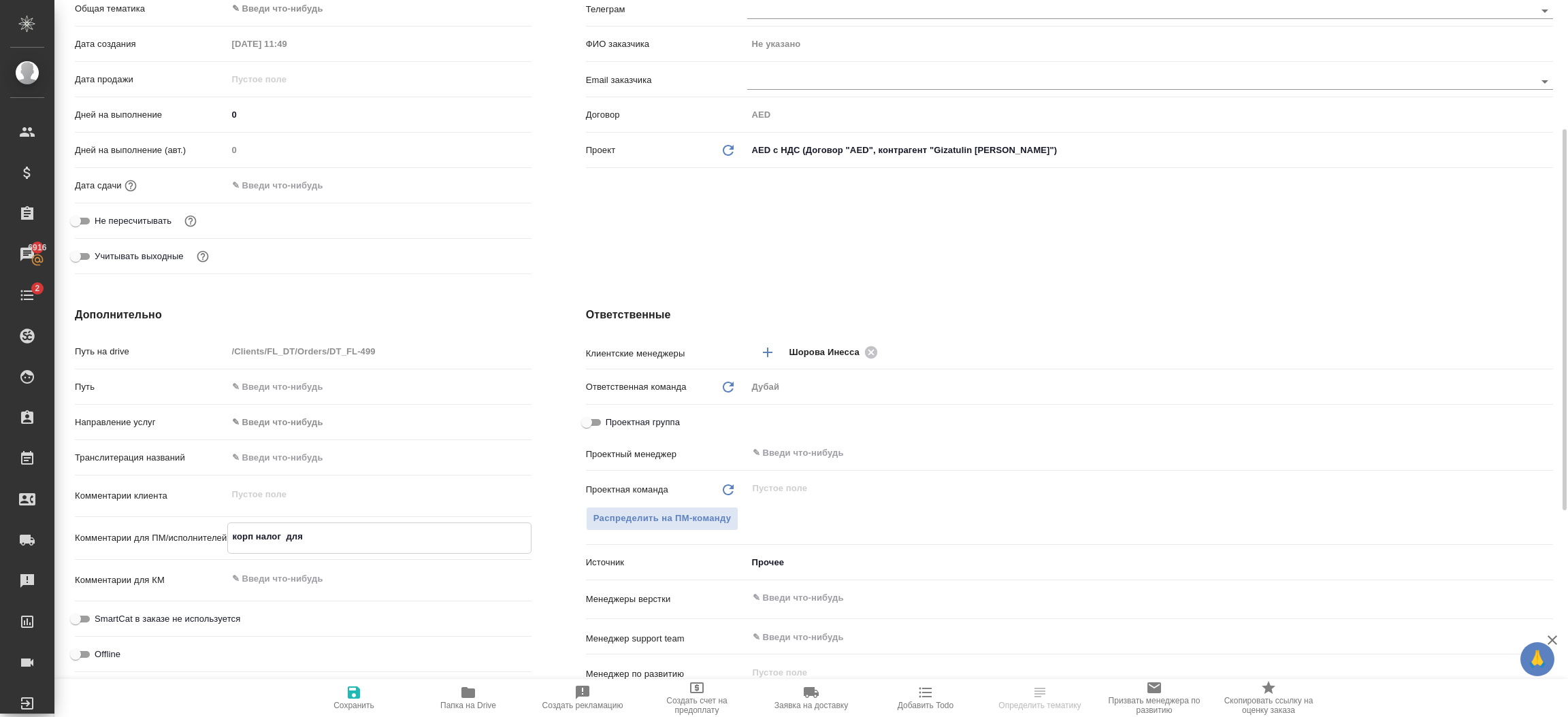
type textarea "корп налог для M"
type textarea "x"
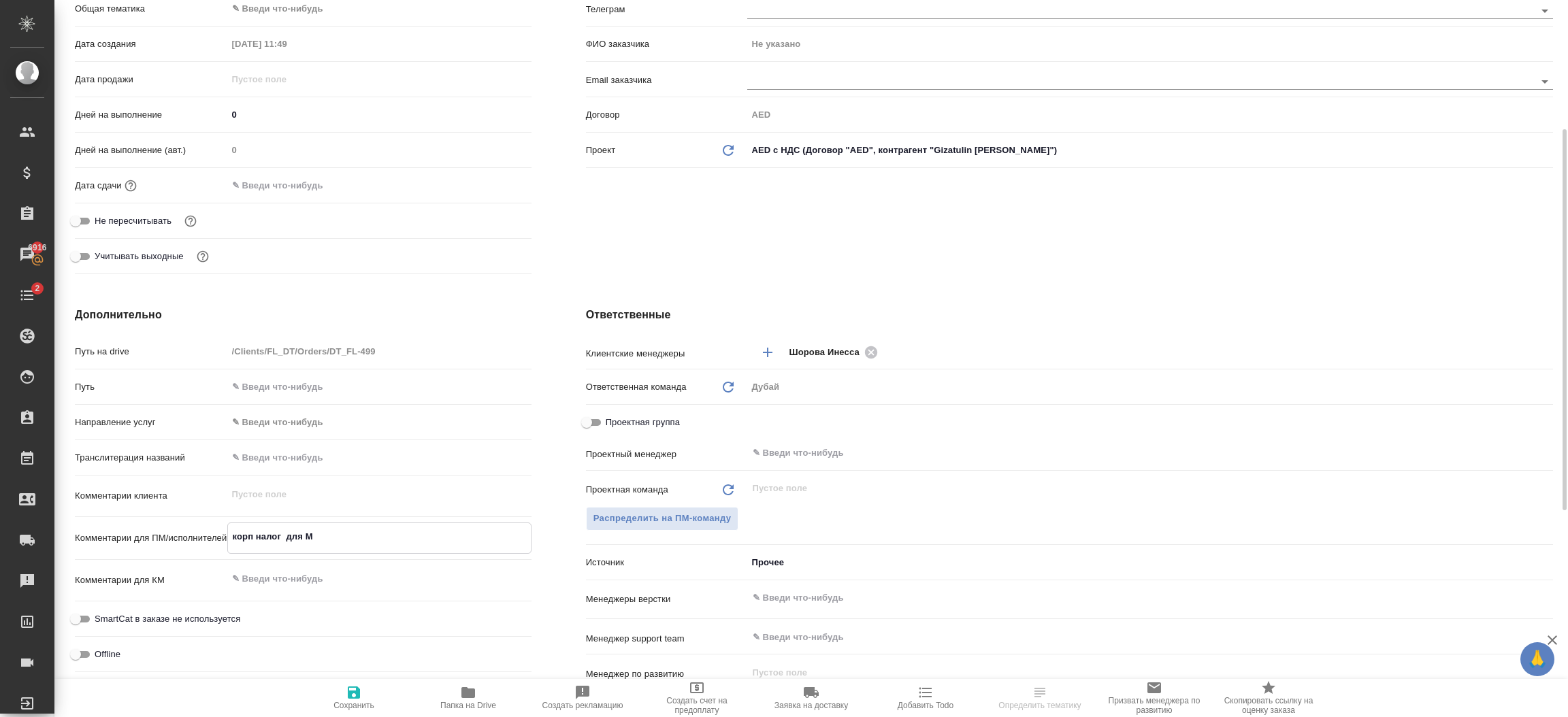
type textarea "корп налог для Me"
type textarea "x"
type textarea "корп налог для [PERSON_NAME]"
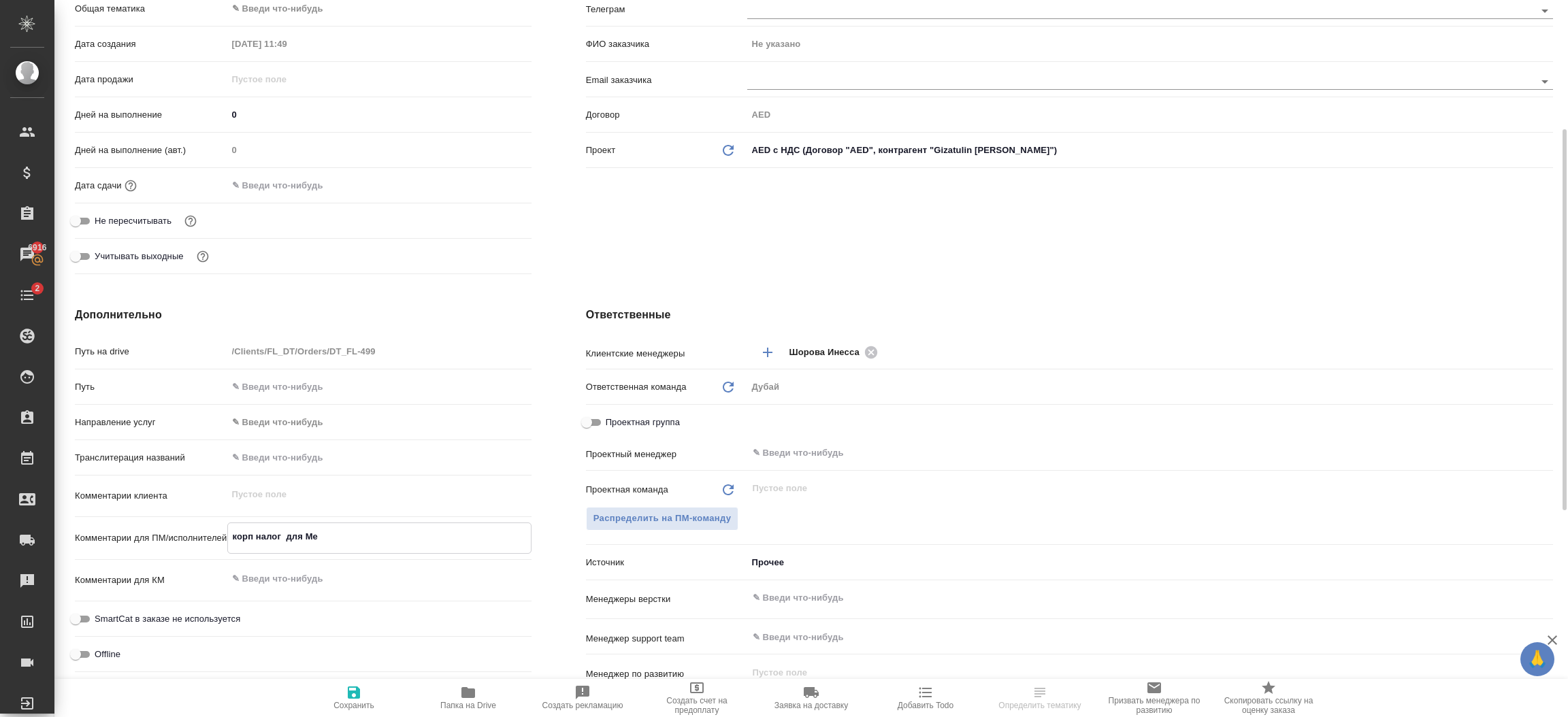
type textarea "x"
type textarea "корп налог для Mela"
type textarea "x"
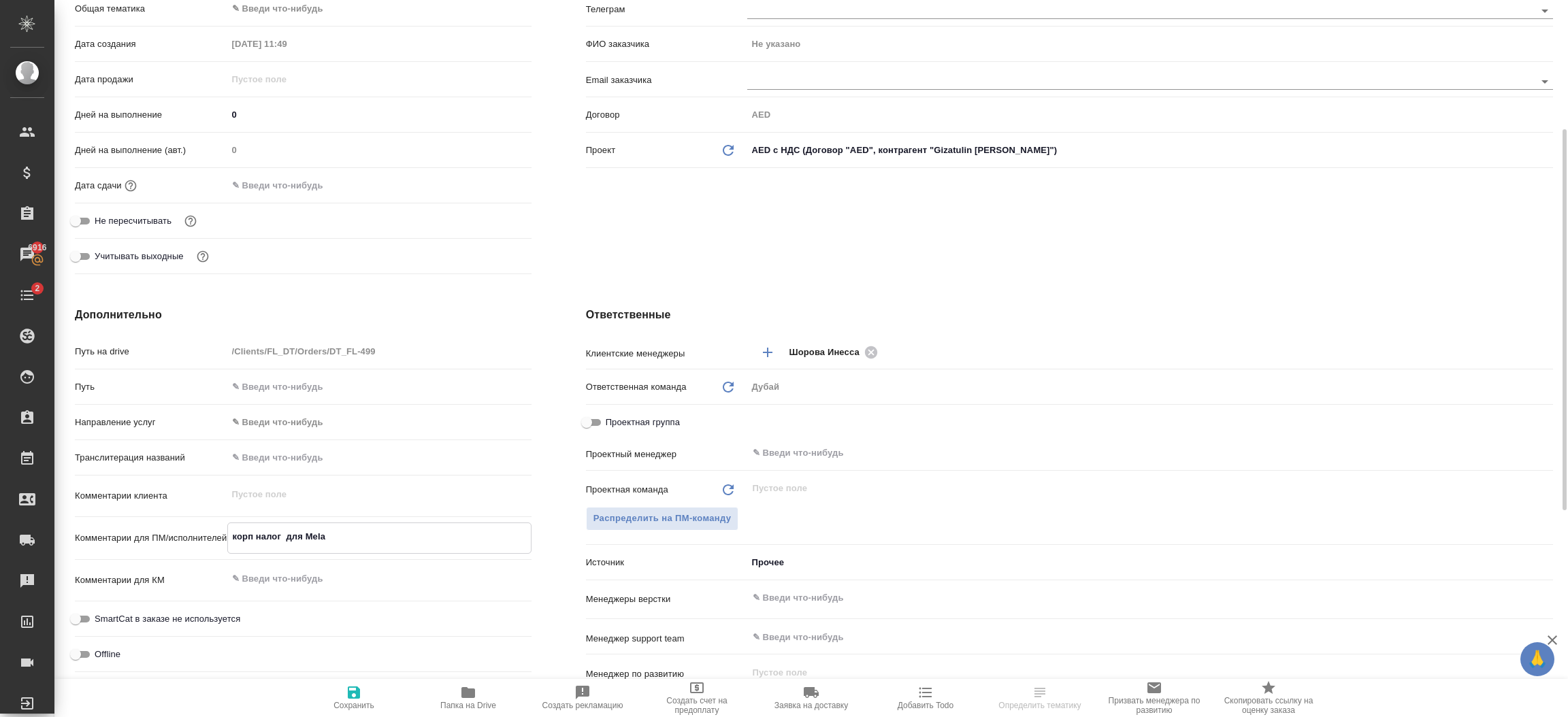
type textarea "x"
type textarea "корп налог для Melan"
type textarea "x"
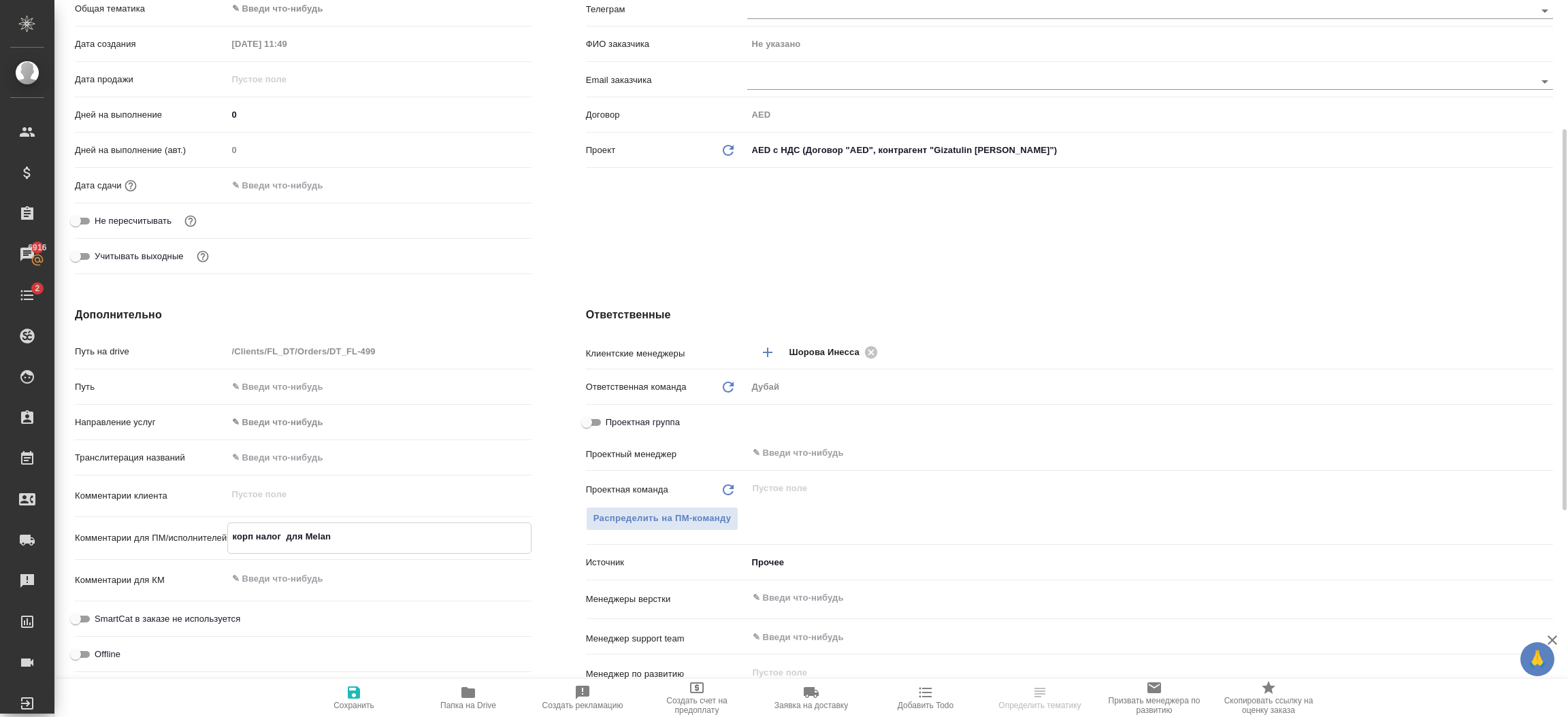
type textarea "корп налог для Melang"
type textarea "x"
type textarea "корп налог для Melange"
type textarea "x"
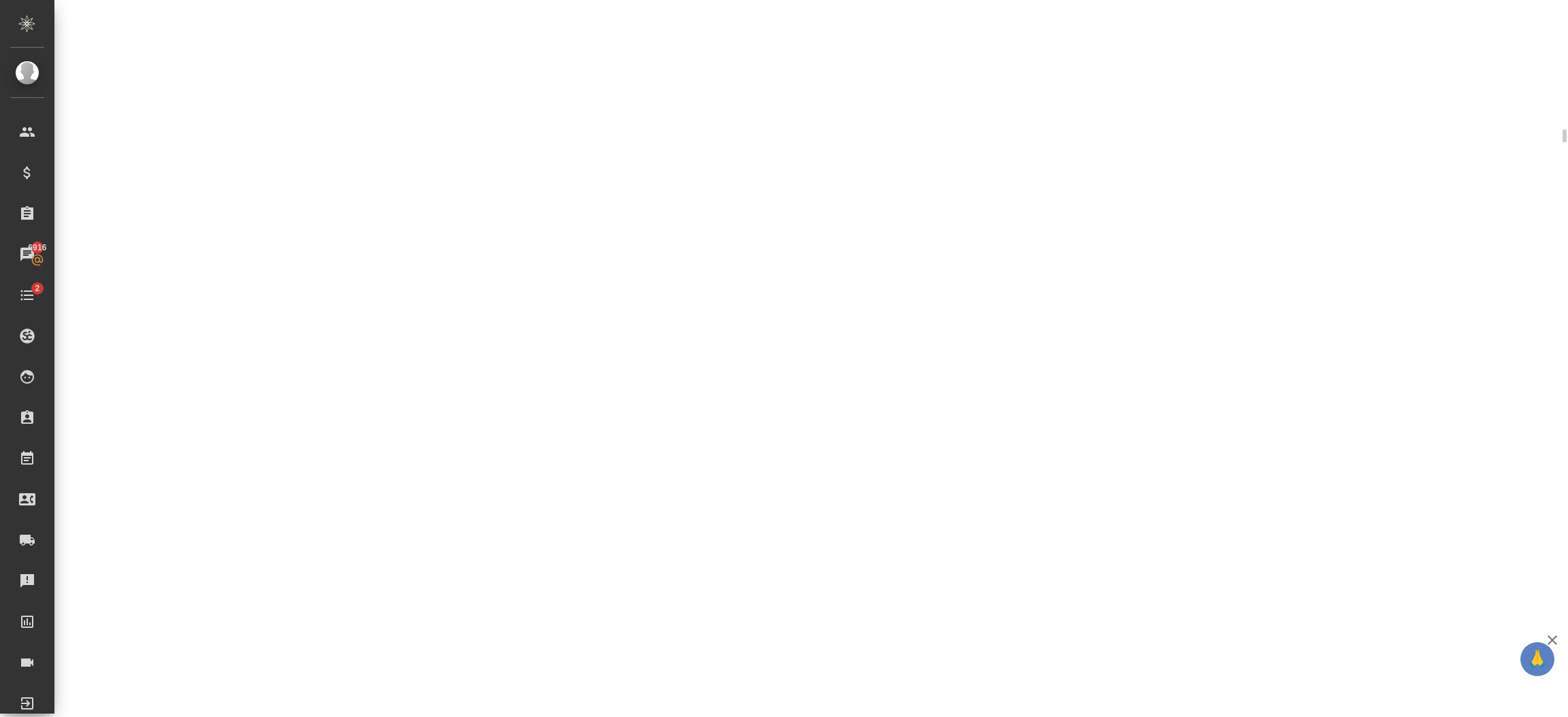
select select "RU"
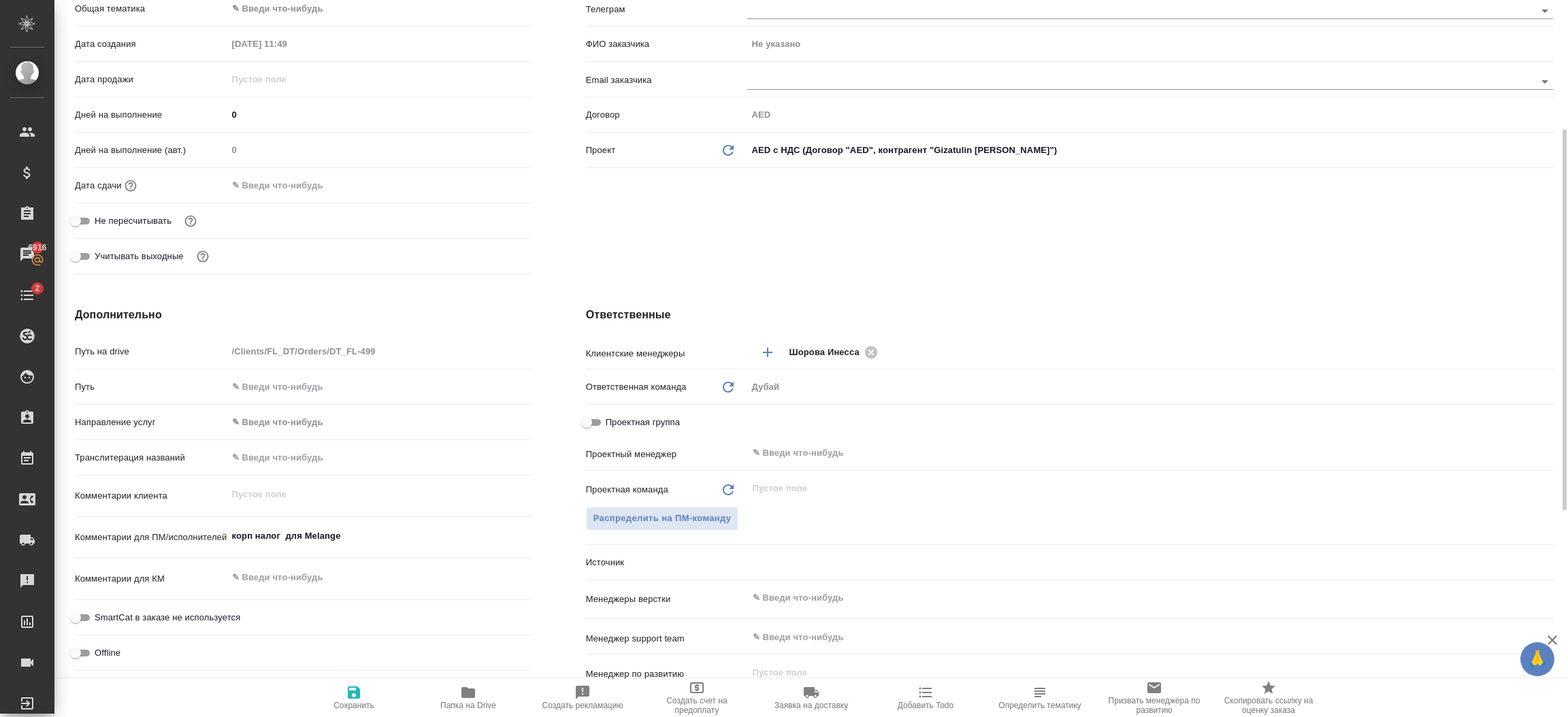
type textarea "x"
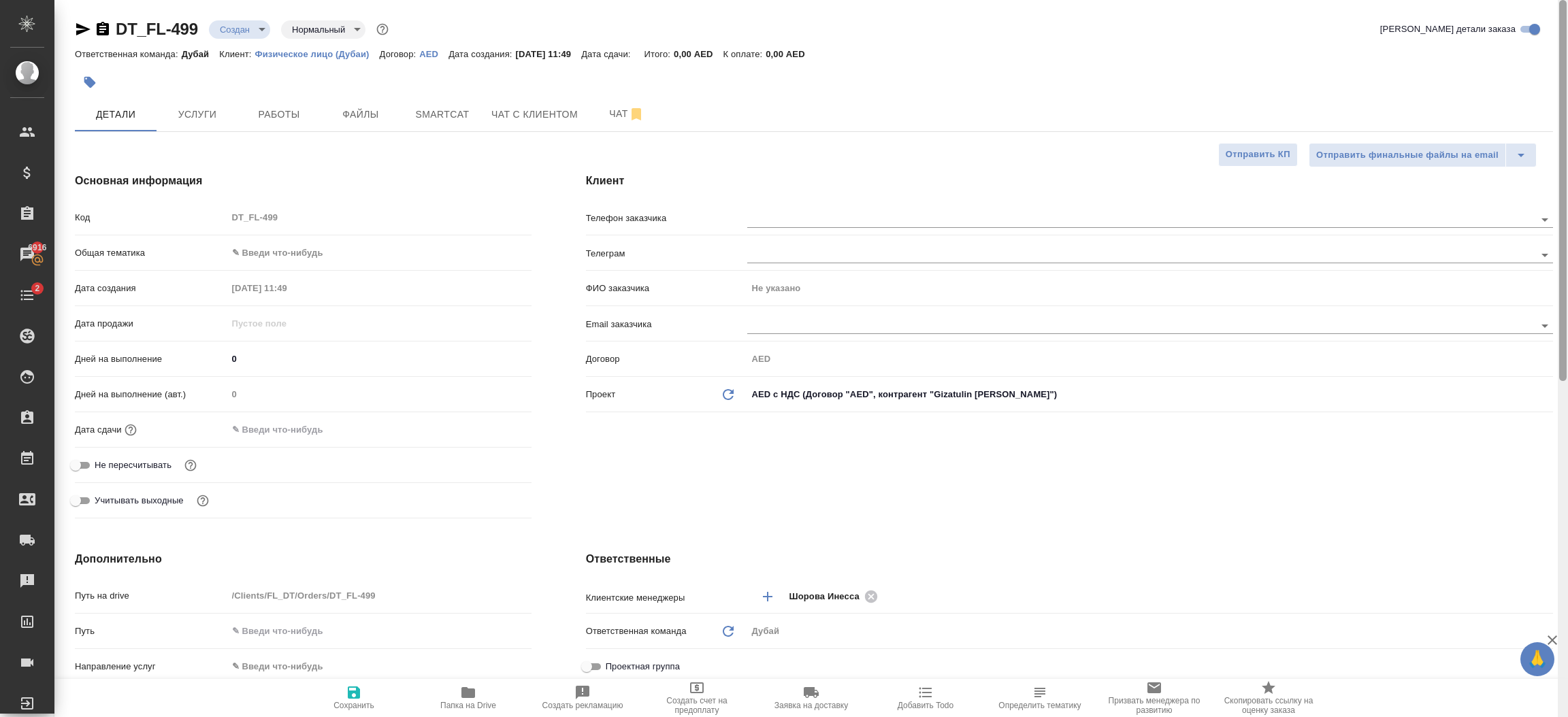
click at [1566, 84] on div at bounding box center [1562, 358] width 10 height 718
click at [279, 251] on body "🙏 .cls-1 fill:#fff; AWATERA [PERSON_NAME].shorova_kiev Клиенты Спецификации Зак…" at bounding box center [784, 358] width 1568 height 717
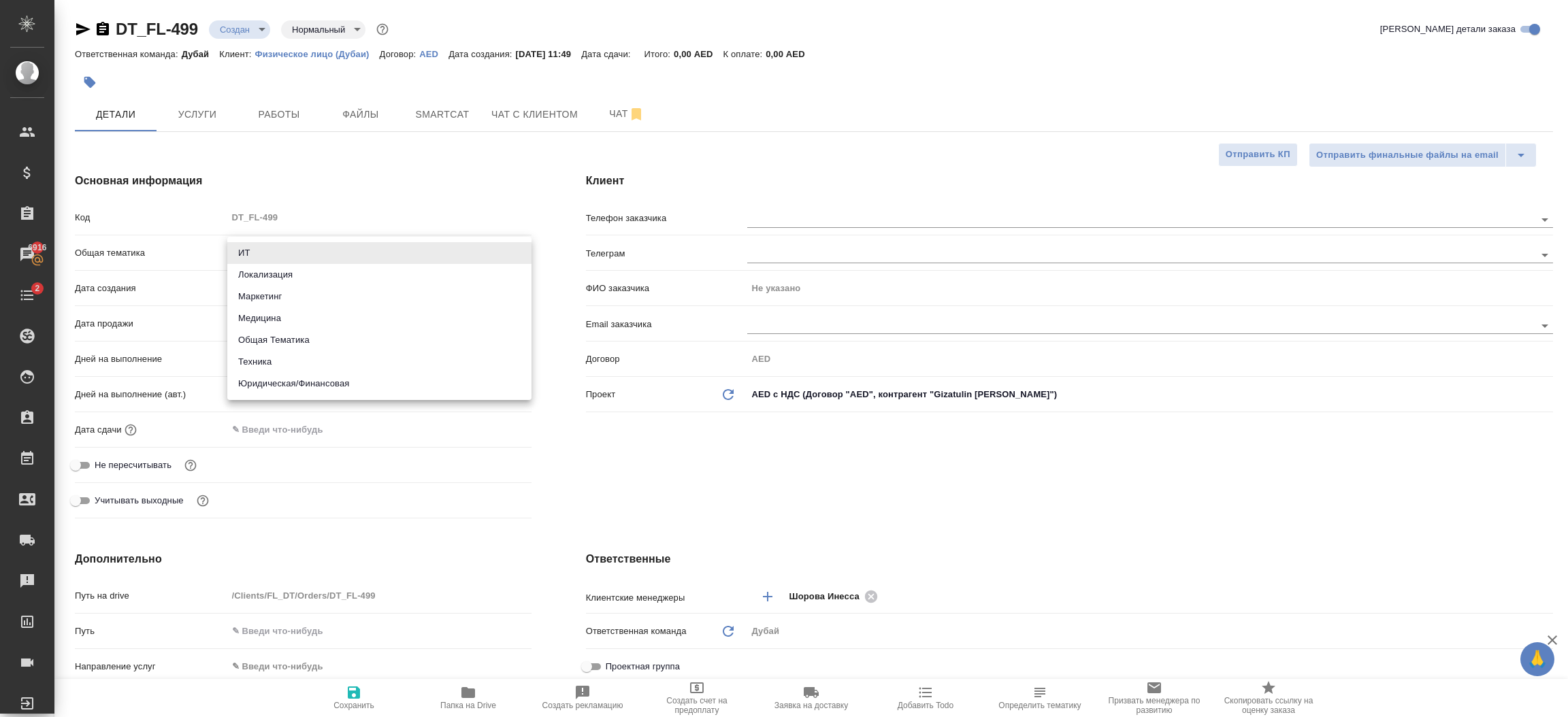
click at [275, 340] on li "Общая Тематика" at bounding box center [379, 340] width 304 height 21
type input "obtem"
type textarea "x"
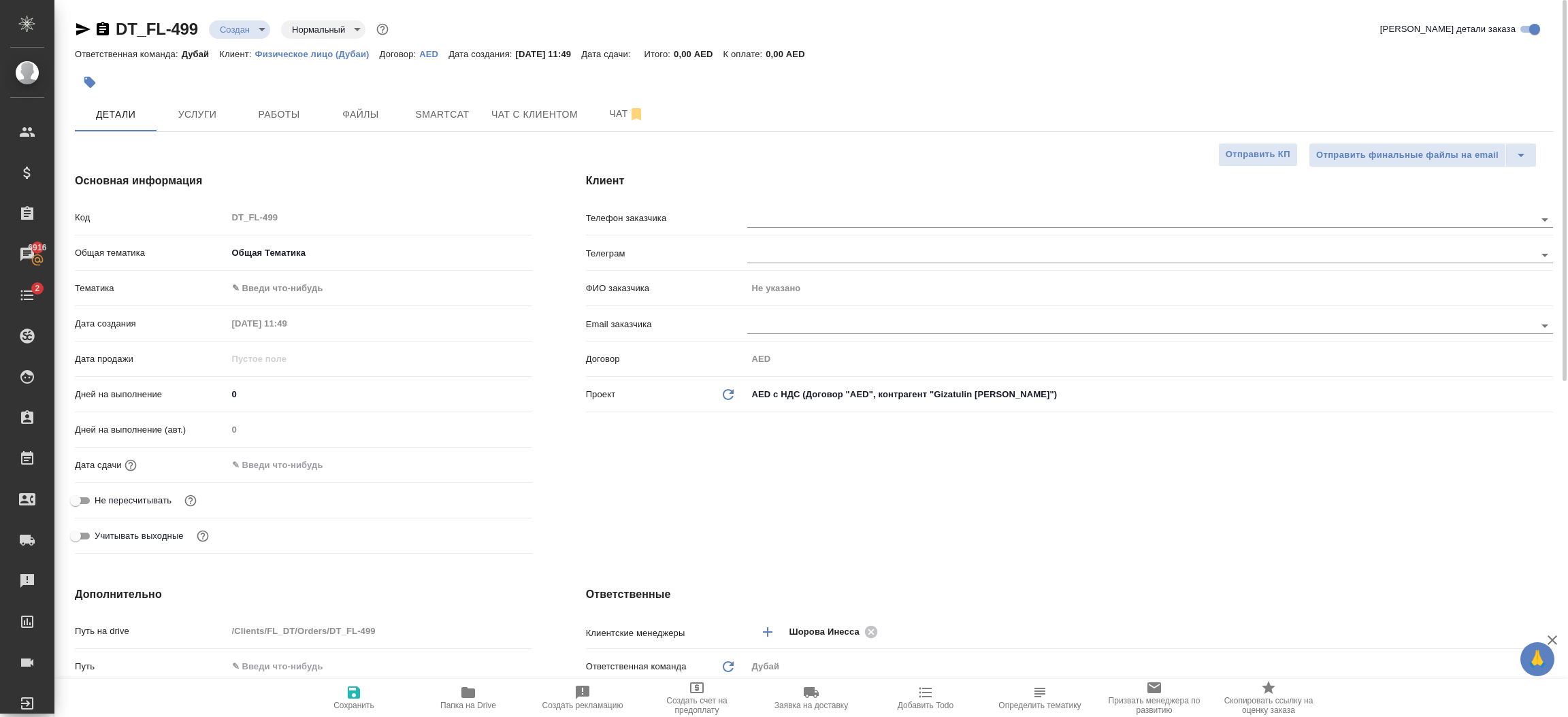
click at [271, 281] on body "🙏 .cls-1 fill:#fff; AWATERA [PERSON_NAME].shorova_kiev Клиенты Спецификации Зак…" at bounding box center [784, 358] width 1568 height 717
click at [275, 287] on li "Общая Тематика" at bounding box center [379, 288] width 304 height 21
type textarea "x"
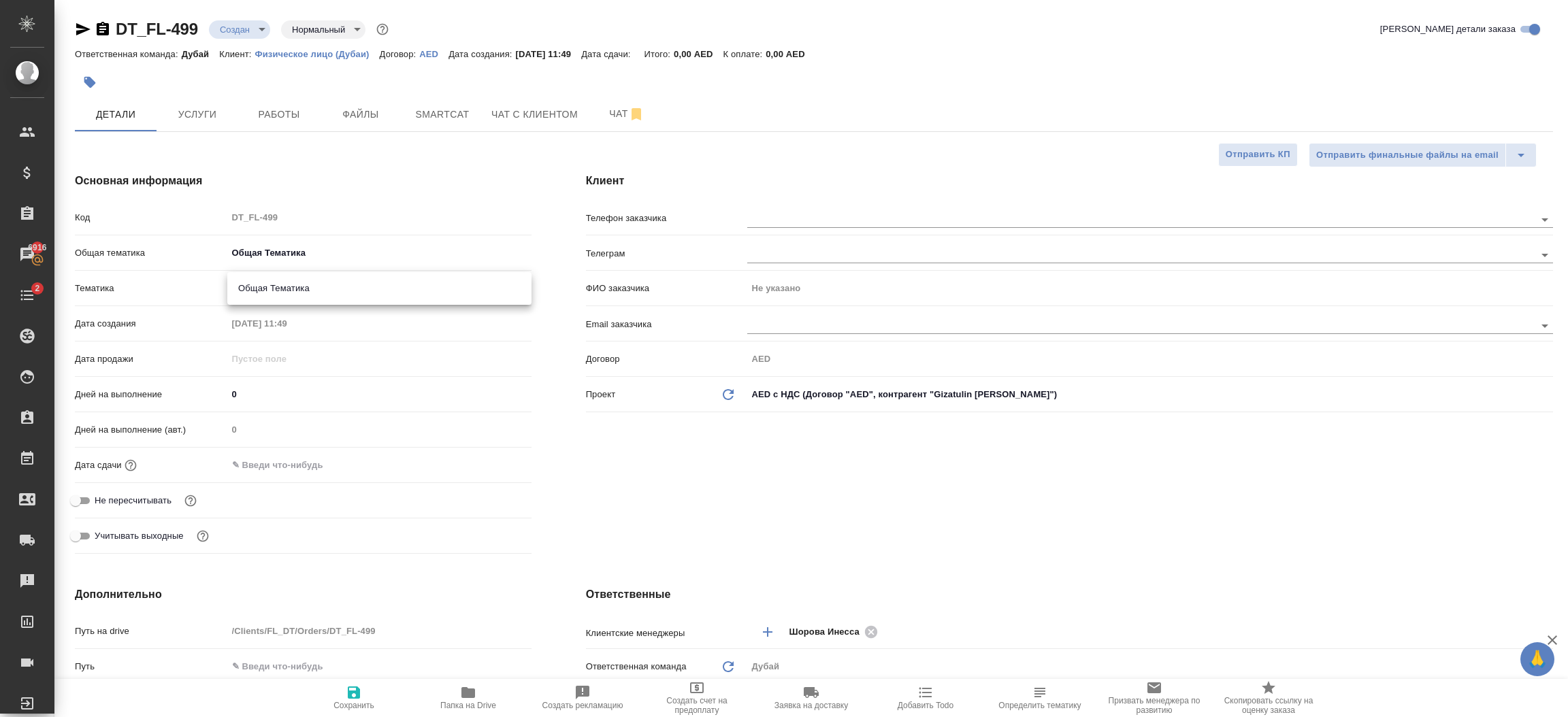
type input "6012b1ca196b0e5c9229a120"
click at [281, 466] on input "text" at bounding box center [287, 465] width 119 height 20
click at [495, 464] on icon "button" at bounding box center [492, 464] width 16 height 16
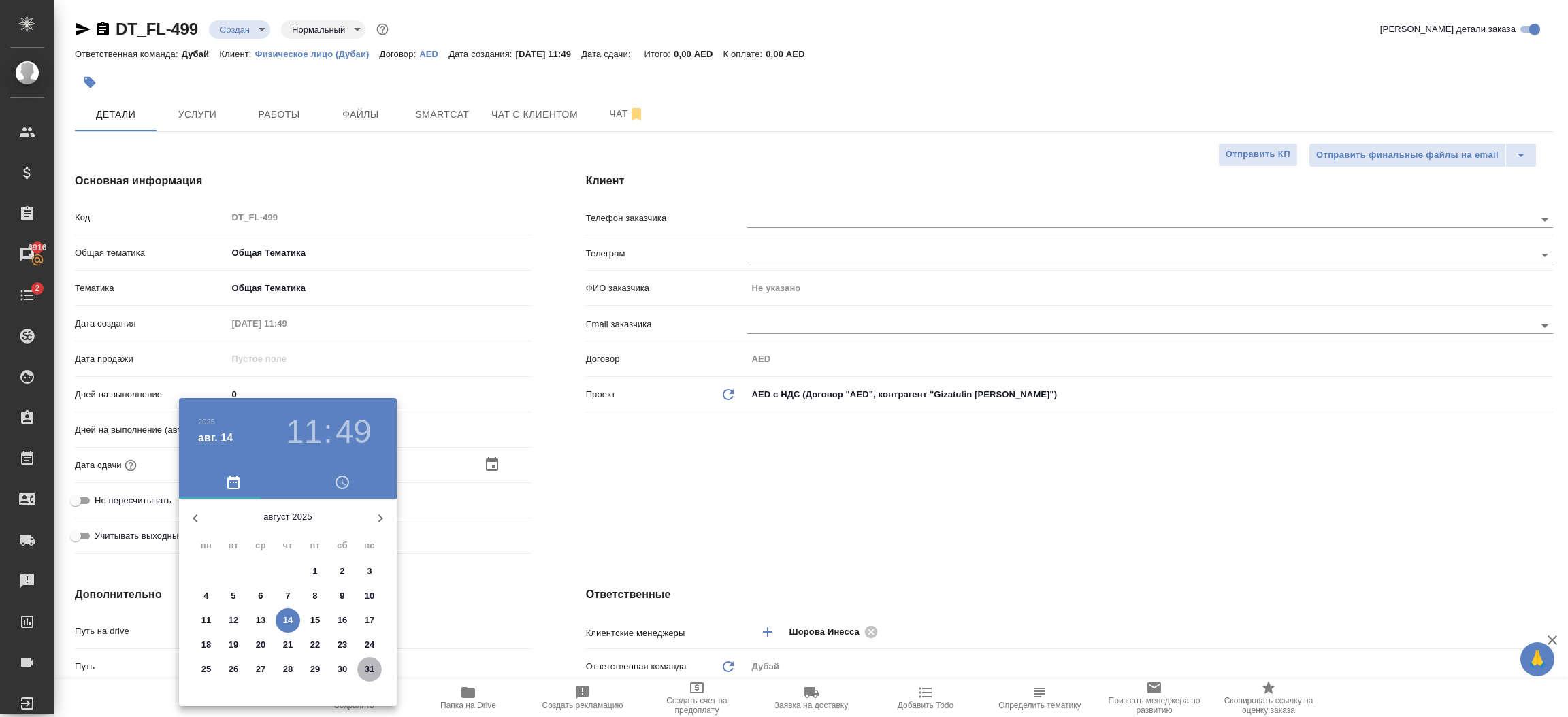
click at [369, 668] on p "31" at bounding box center [369, 669] width 10 height 14
type input "[DATE] 11:49"
type textarea "x"
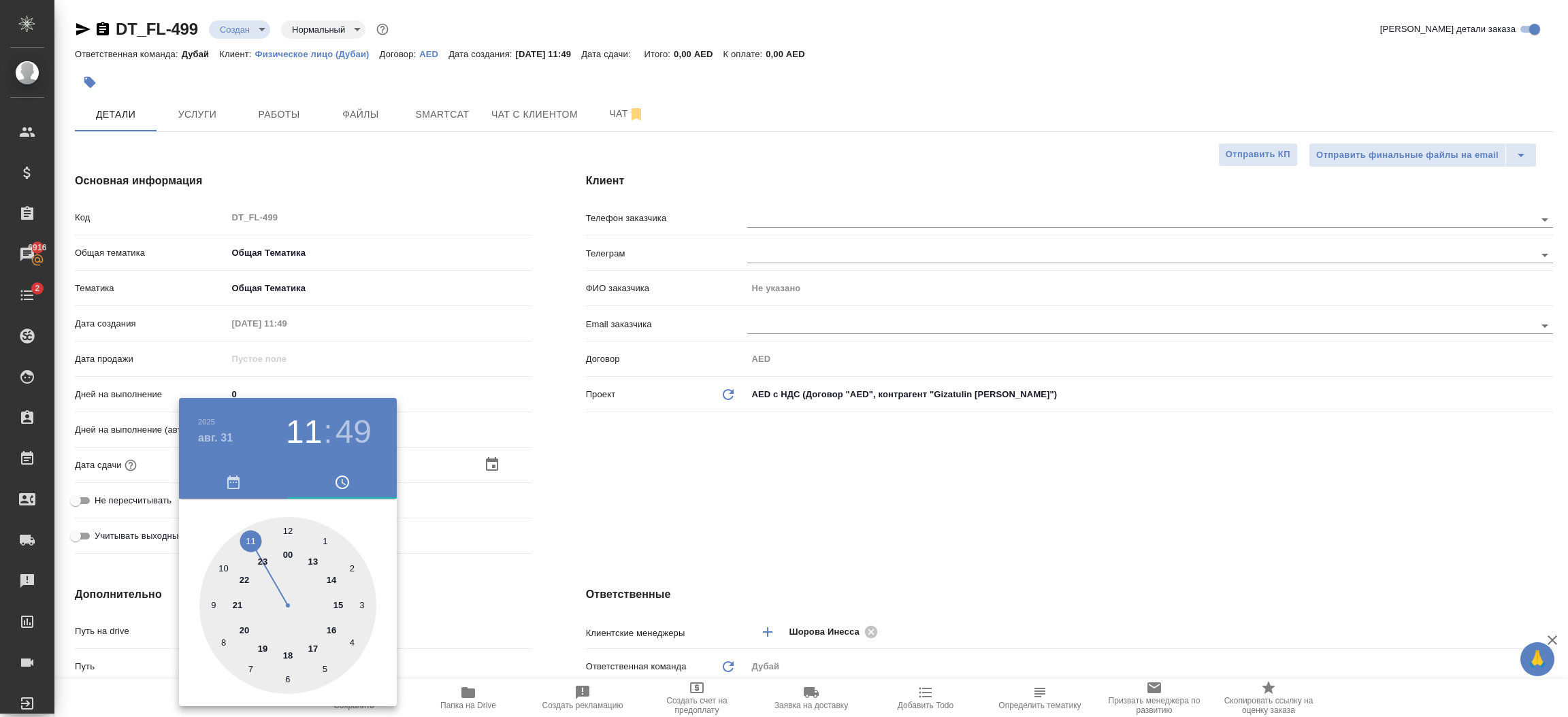
click at [568, 612] on div at bounding box center [784, 358] width 1568 height 717
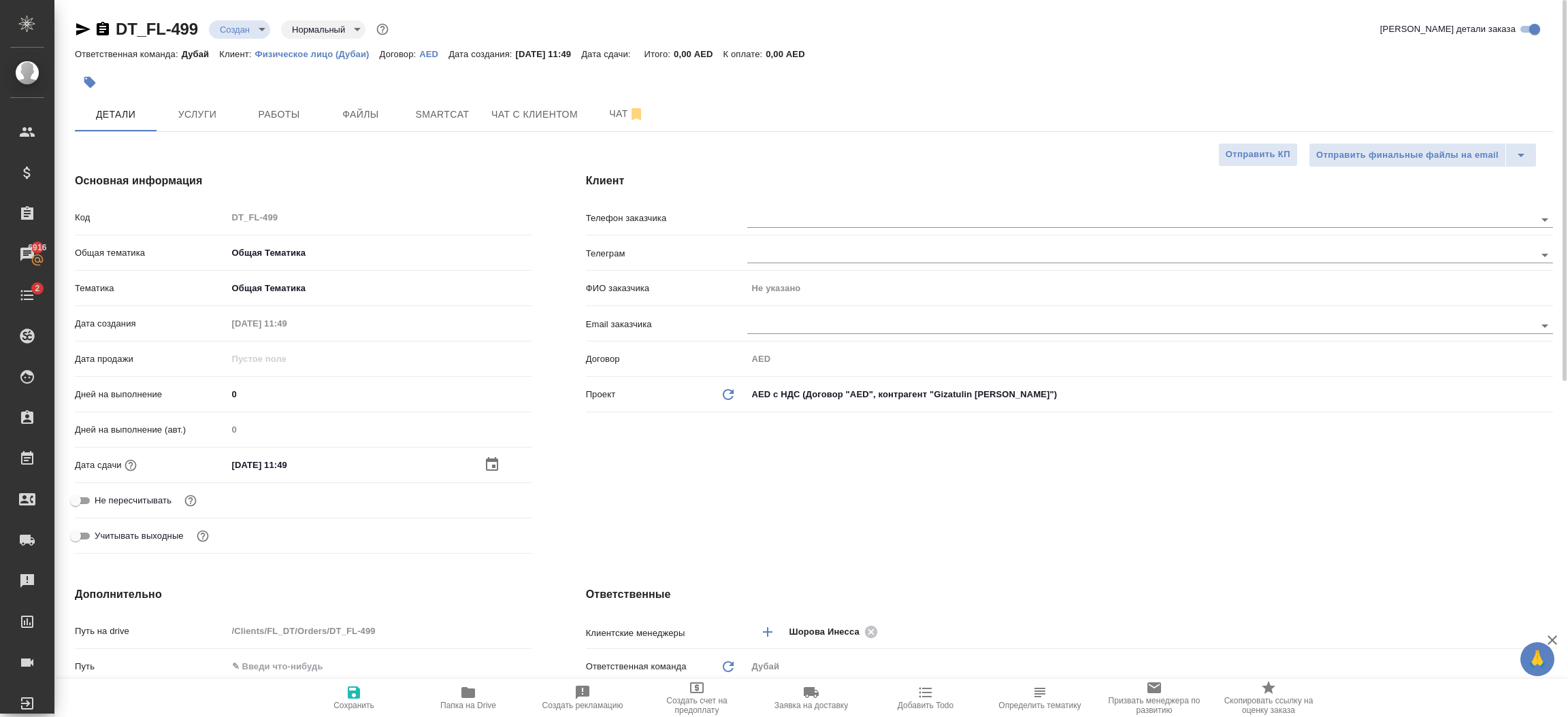
click at [358, 716] on button "Сохранить" at bounding box center [354, 698] width 115 height 38
type textarea "x"
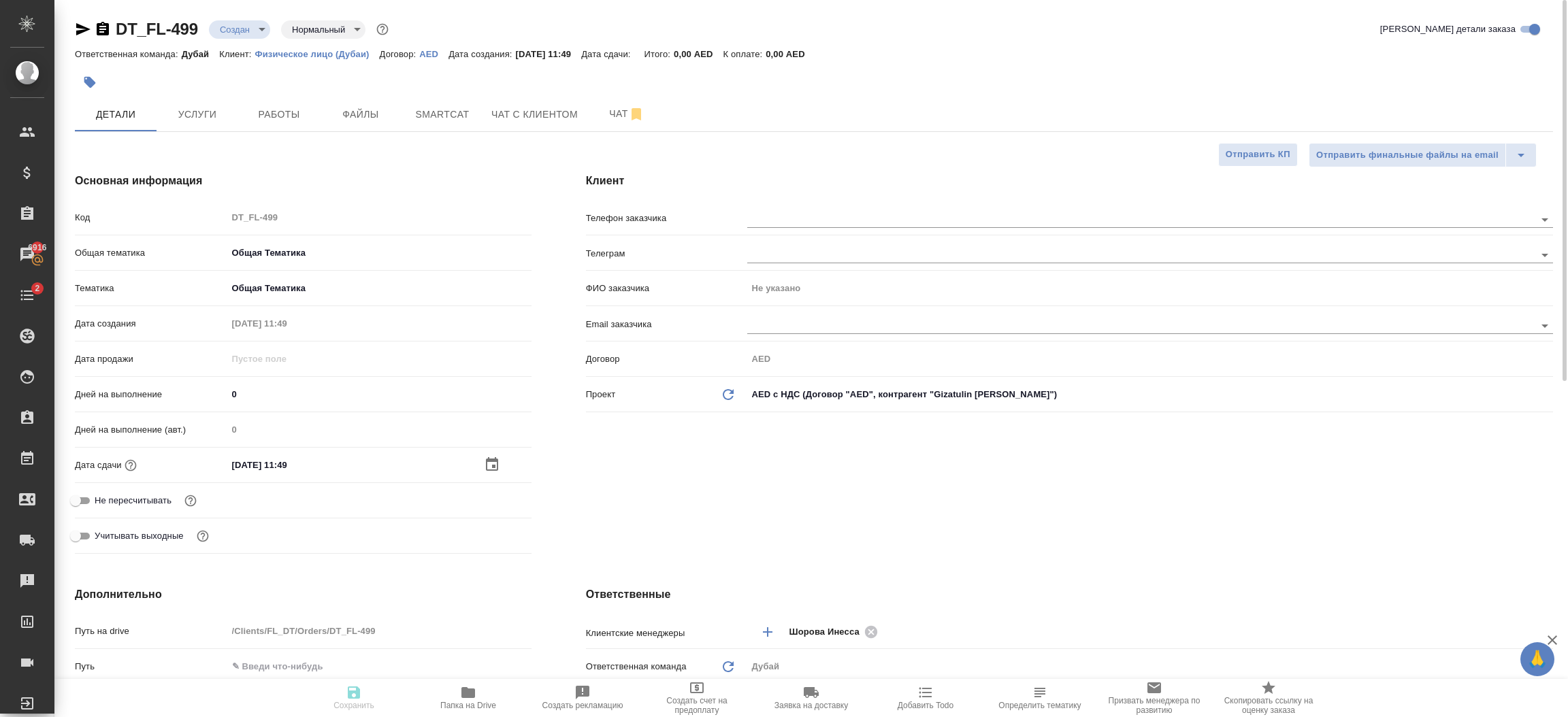
type textarea "x"
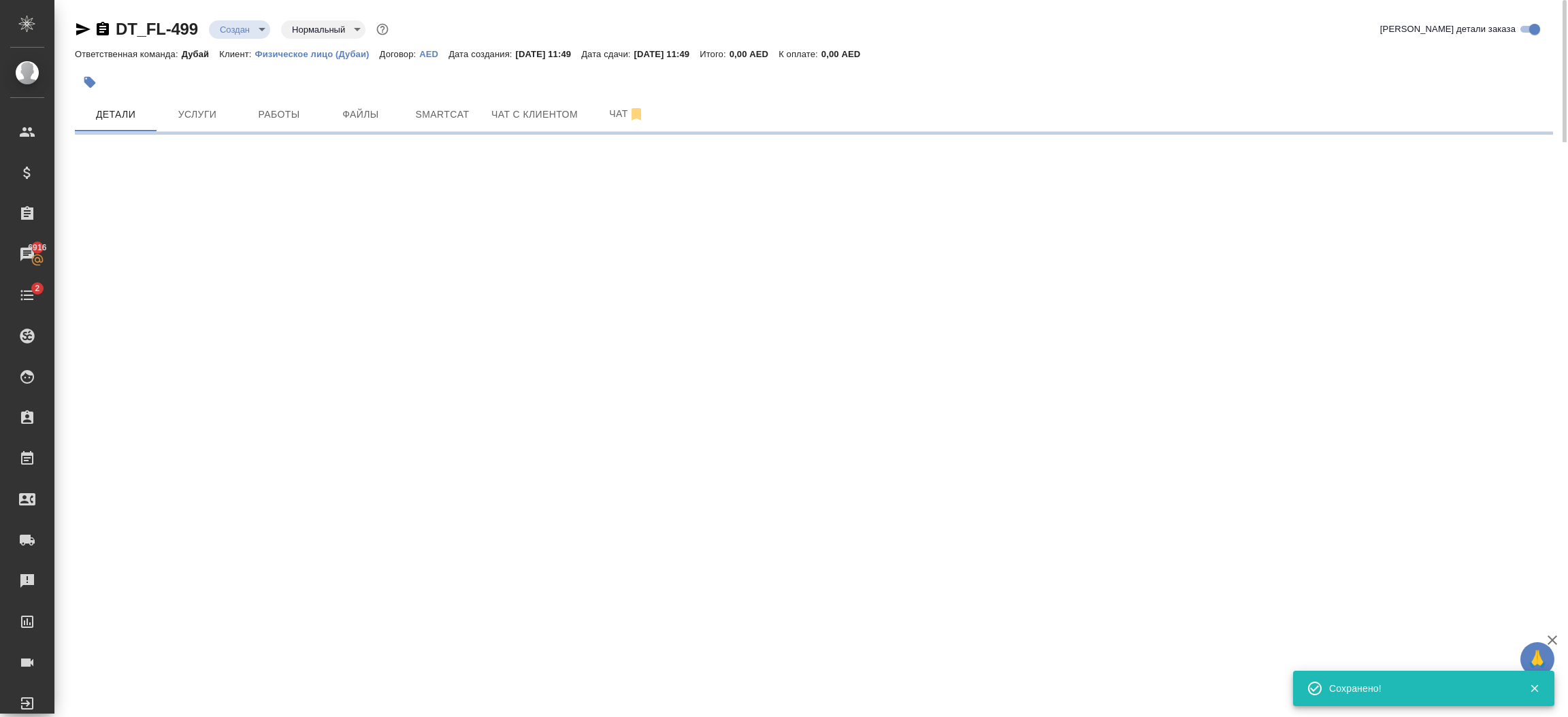
select select "RU"
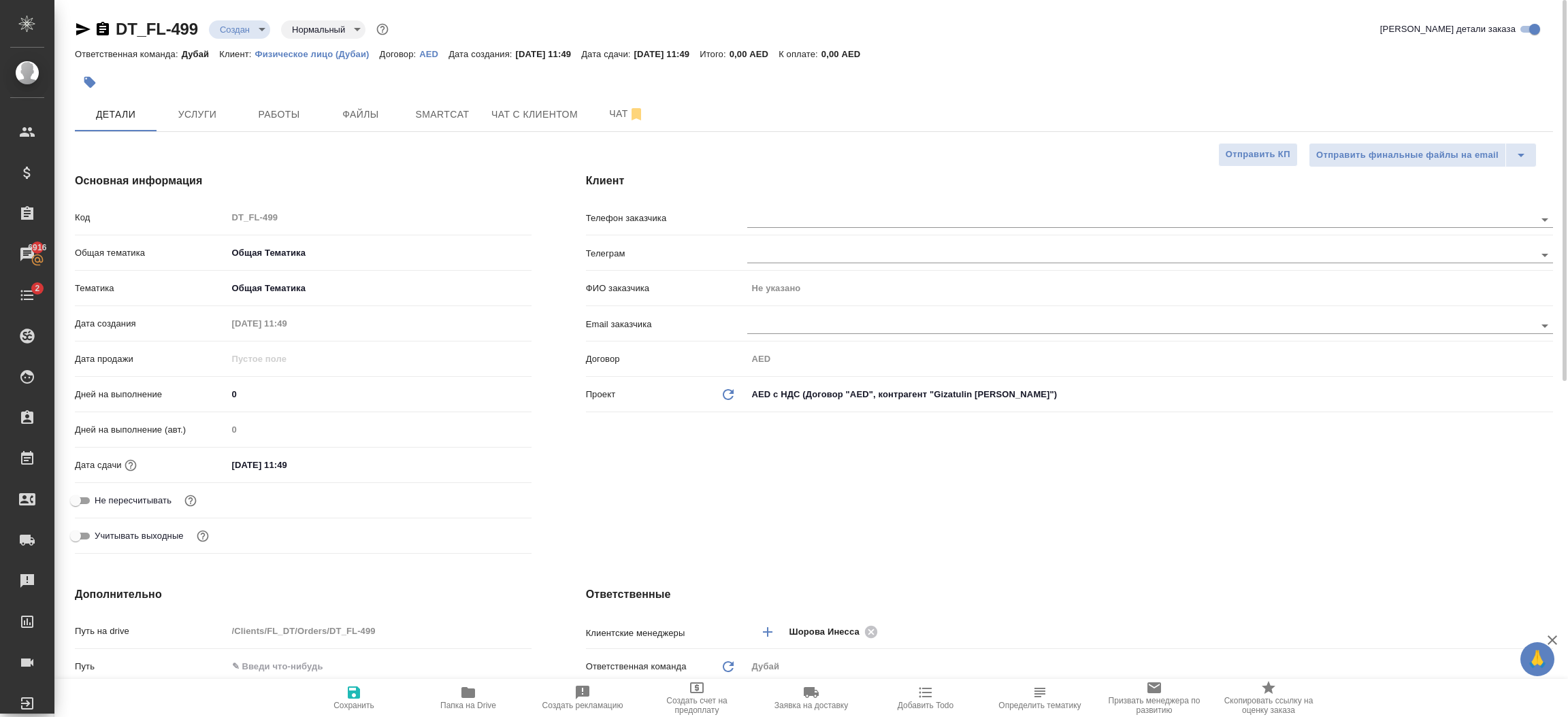
type textarea "x"
click at [204, 111] on span "Услуги" at bounding box center [197, 115] width 65 height 17
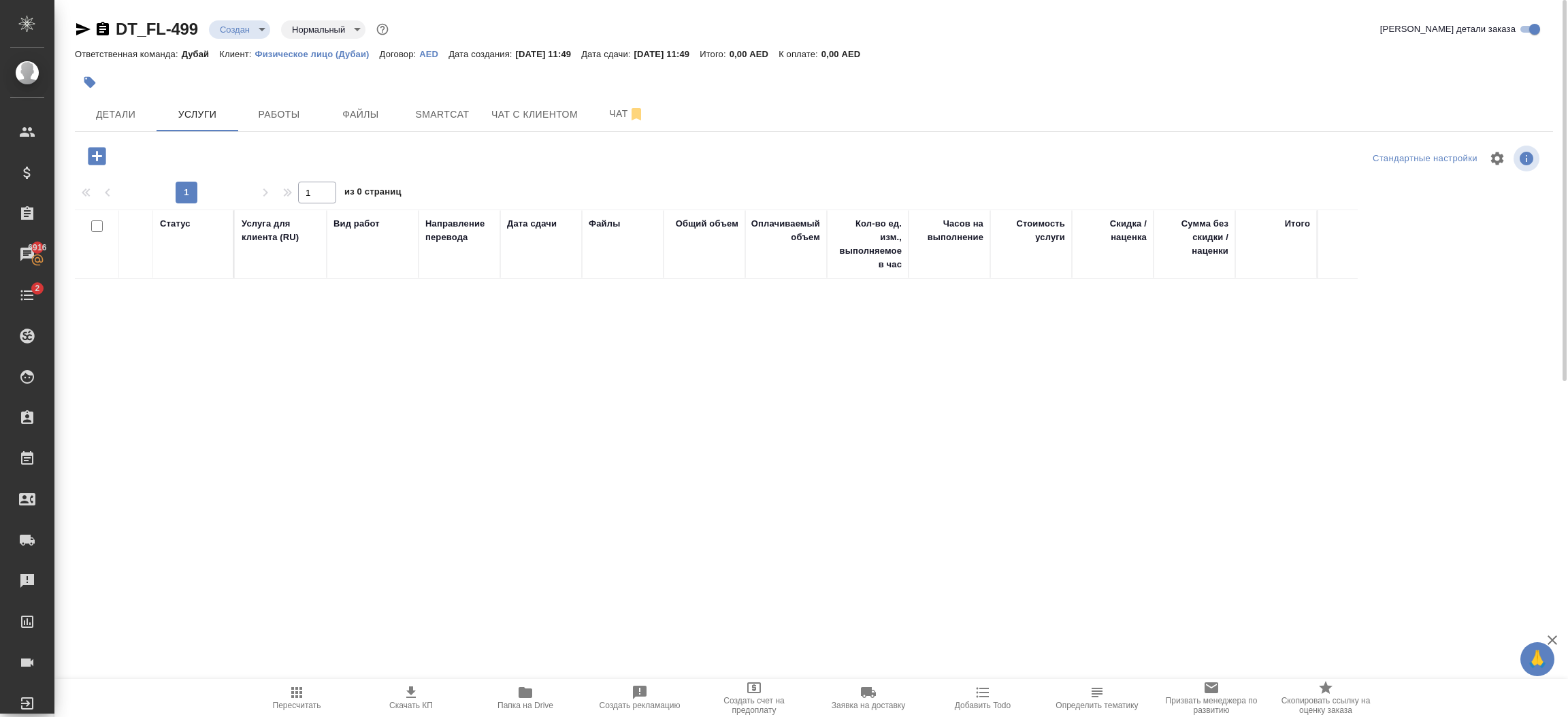
click at [92, 157] on icon "button" at bounding box center [96, 155] width 17 height 17
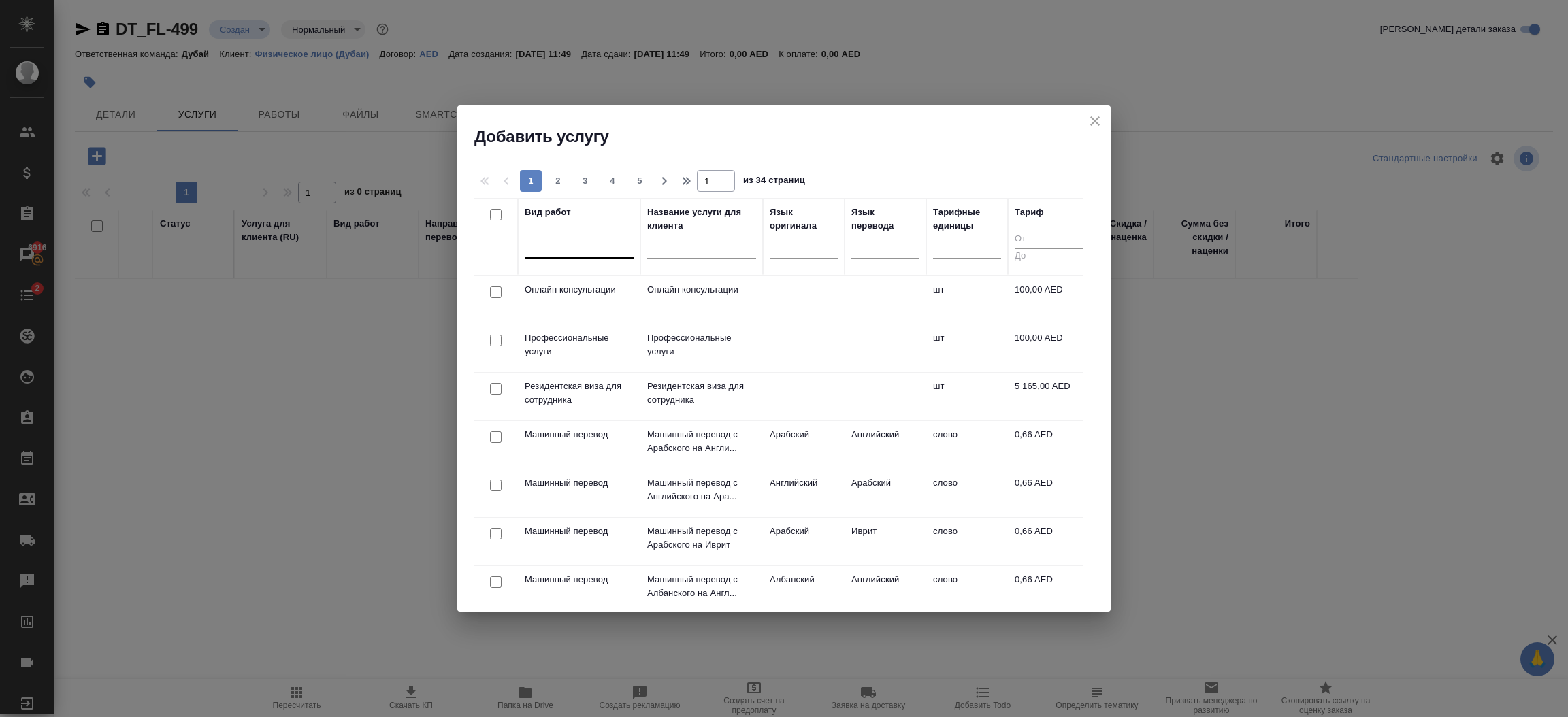
click at [561, 243] on div at bounding box center [579, 245] width 109 height 20
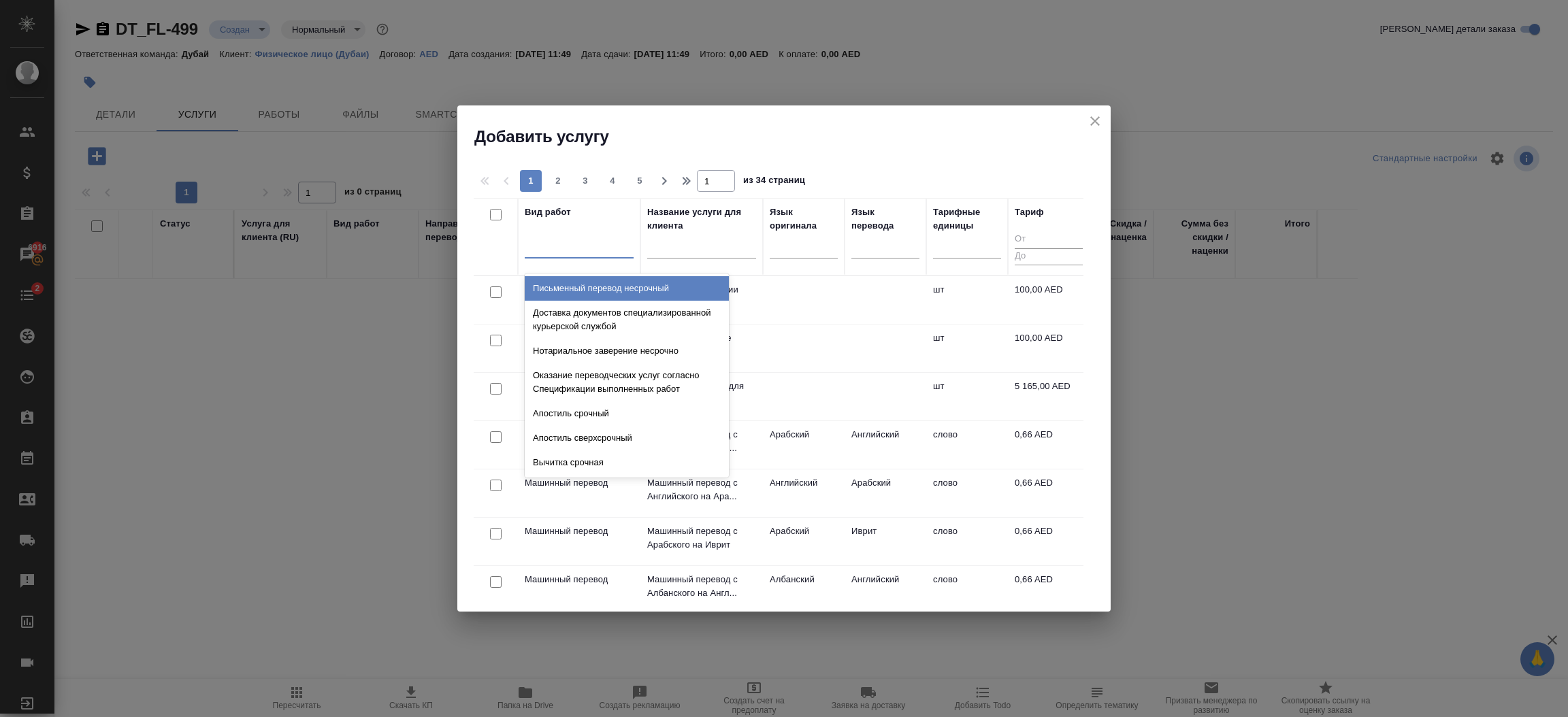
click at [493, 293] on input "checkbox" at bounding box center [495, 292] width 12 height 12
checkbox input "true"
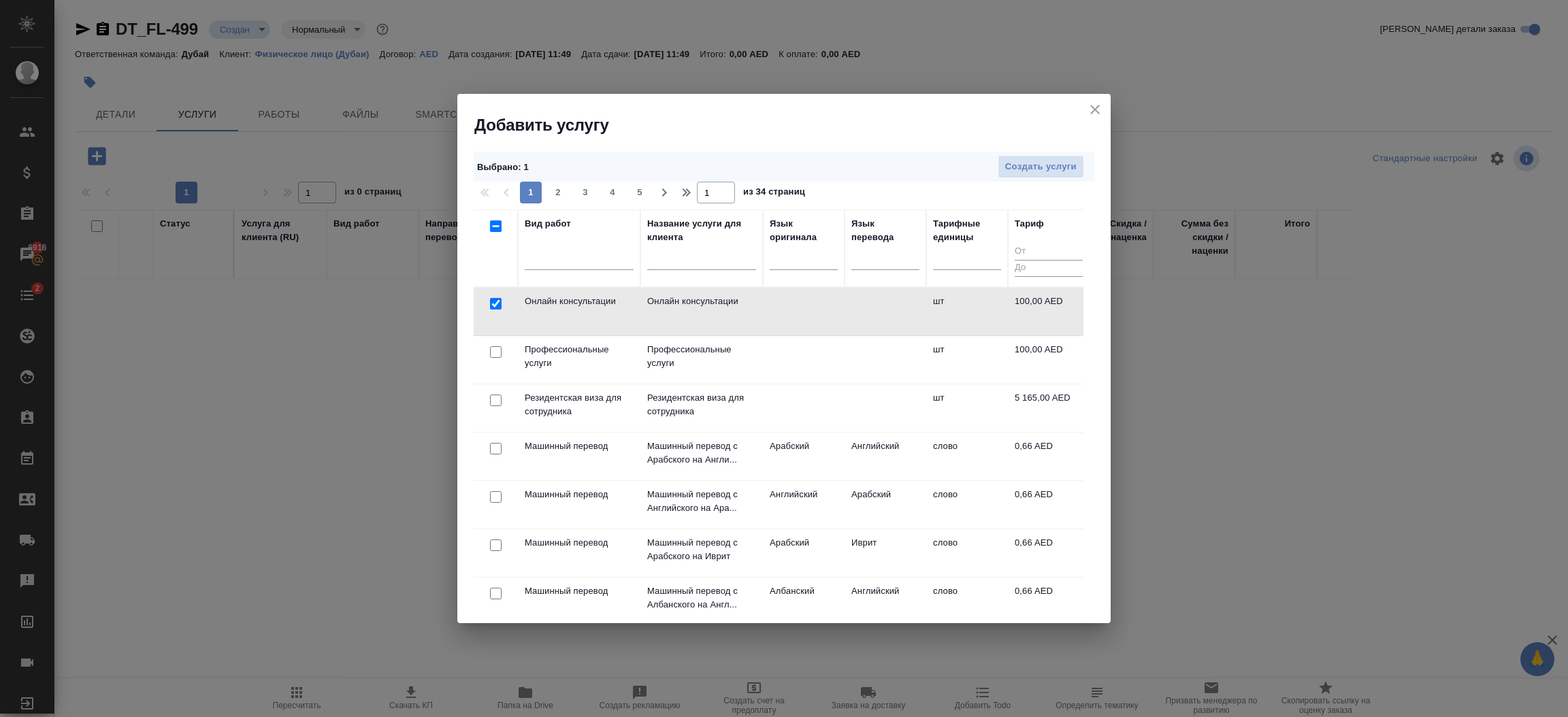
click at [489, 335] on td at bounding box center [495, 312] width 45 height 48
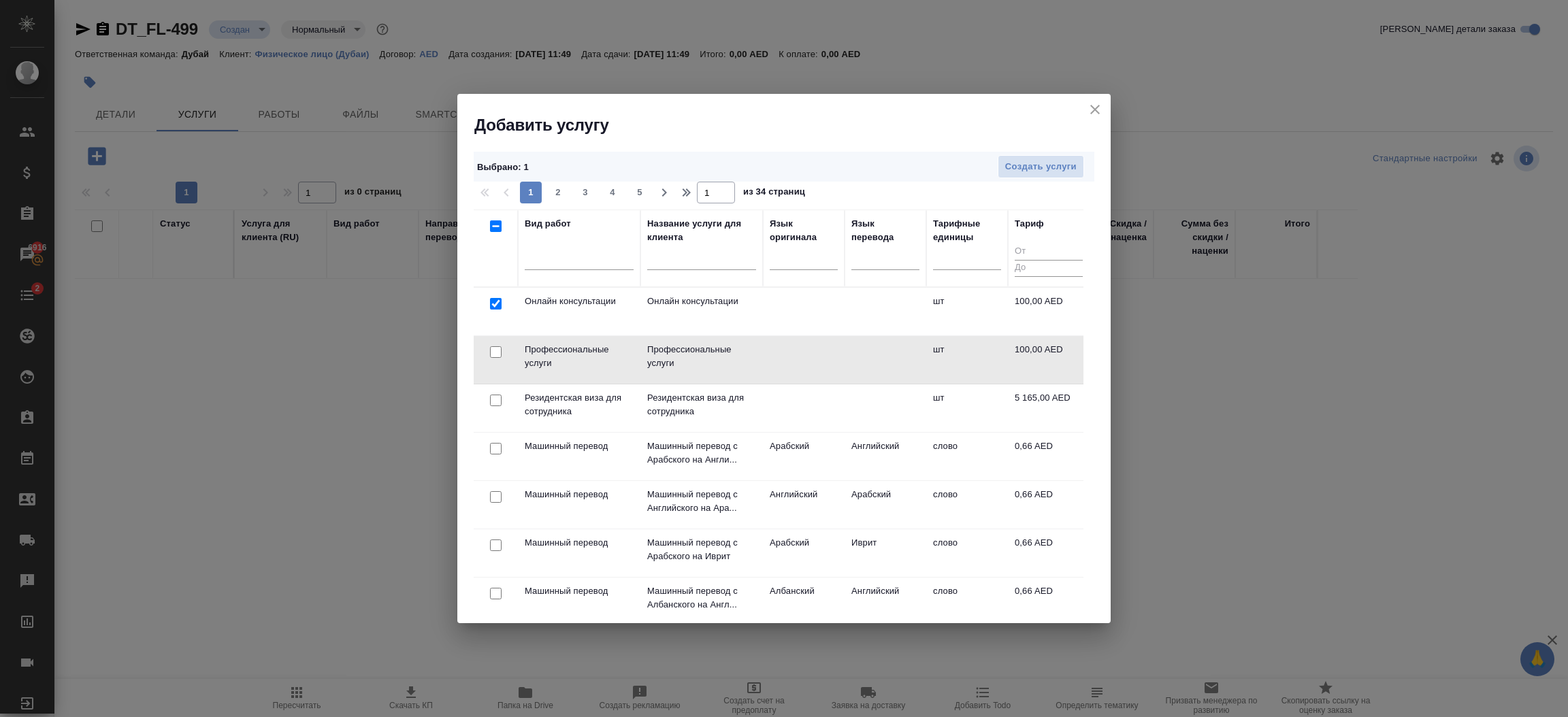
click at [495, 357] on input "checkbox" at bounding box center [495, 352] width 12 height 12
checkbox input "true"
click at [1016, 163] on span "Создать услуги" at bounding box center [1040, 166] width 72 height 16
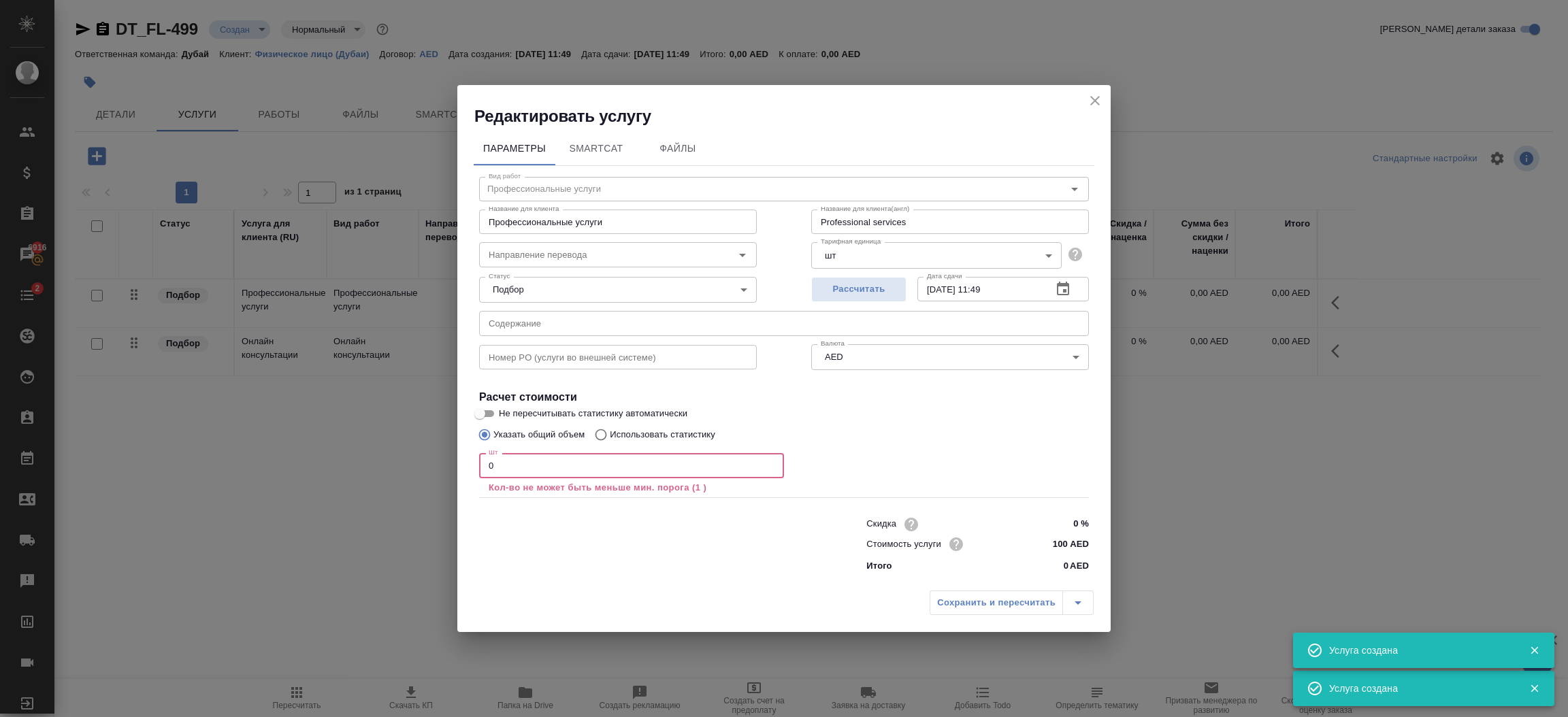
click at [551, 469] on input "0" at bounding box center [631, 466] width 305 height 25
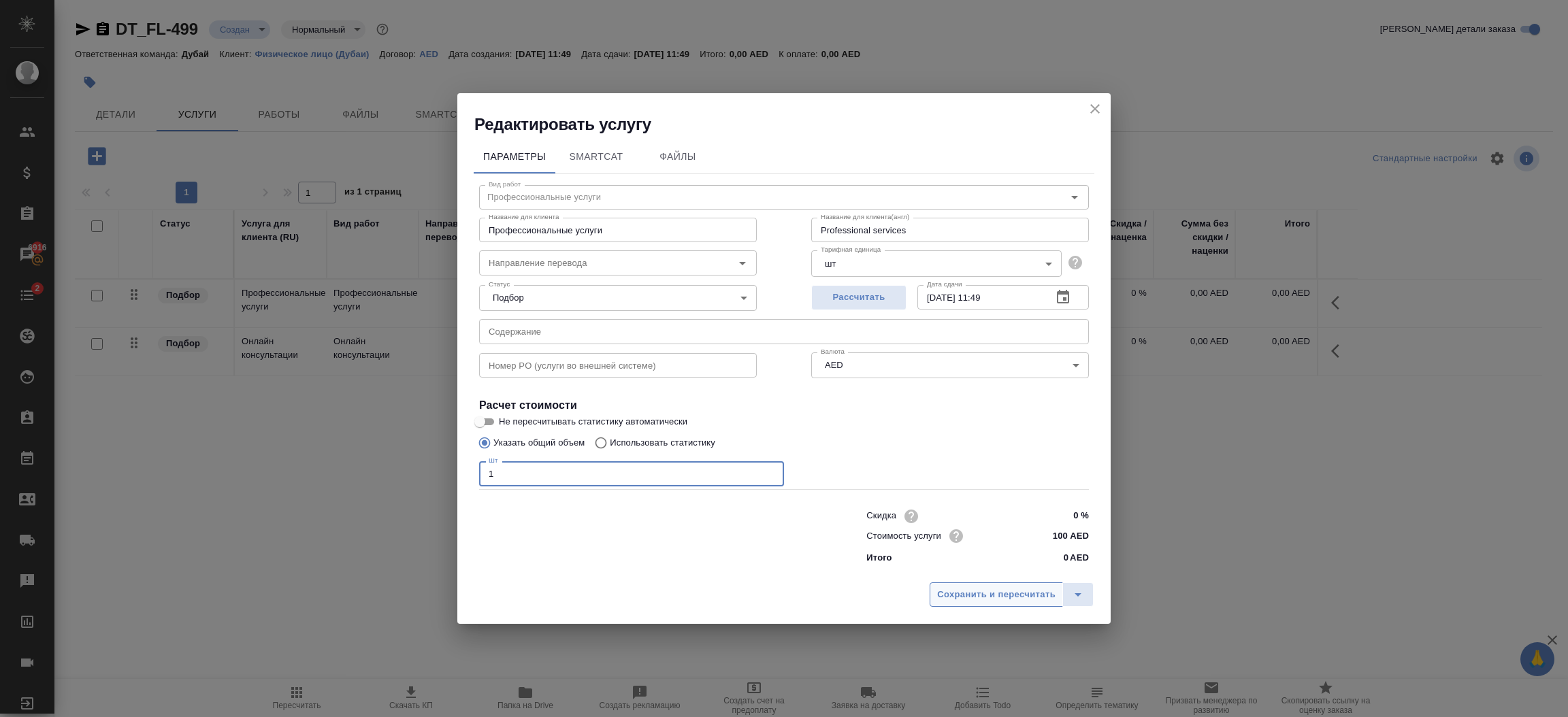
type input "1"
click at [965, 590] on span "Сохранить и пересчитать" at bounding box center [996, 594] width 119 height 16
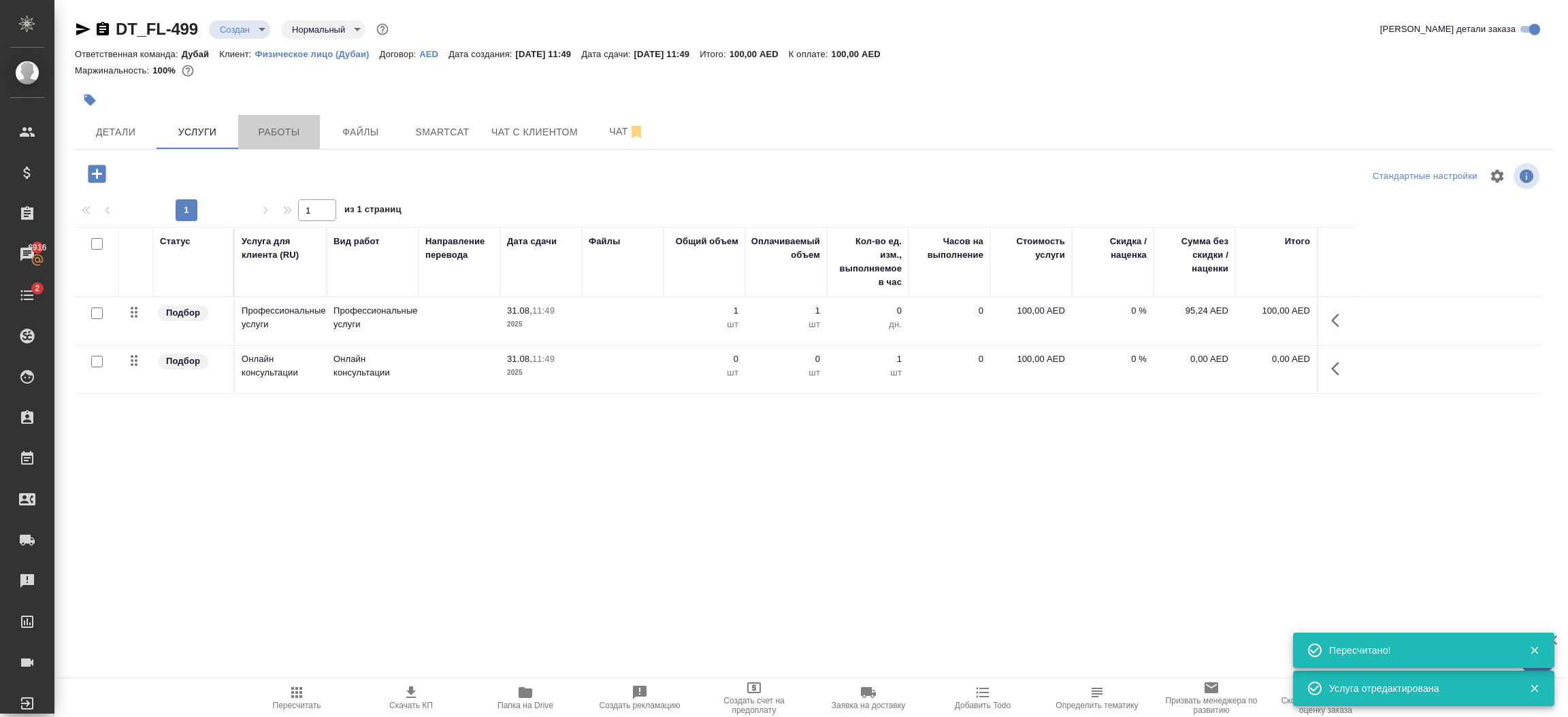
click at [287, 122] on button "Работы" at bounding box center [279, 131] width 82 height 34
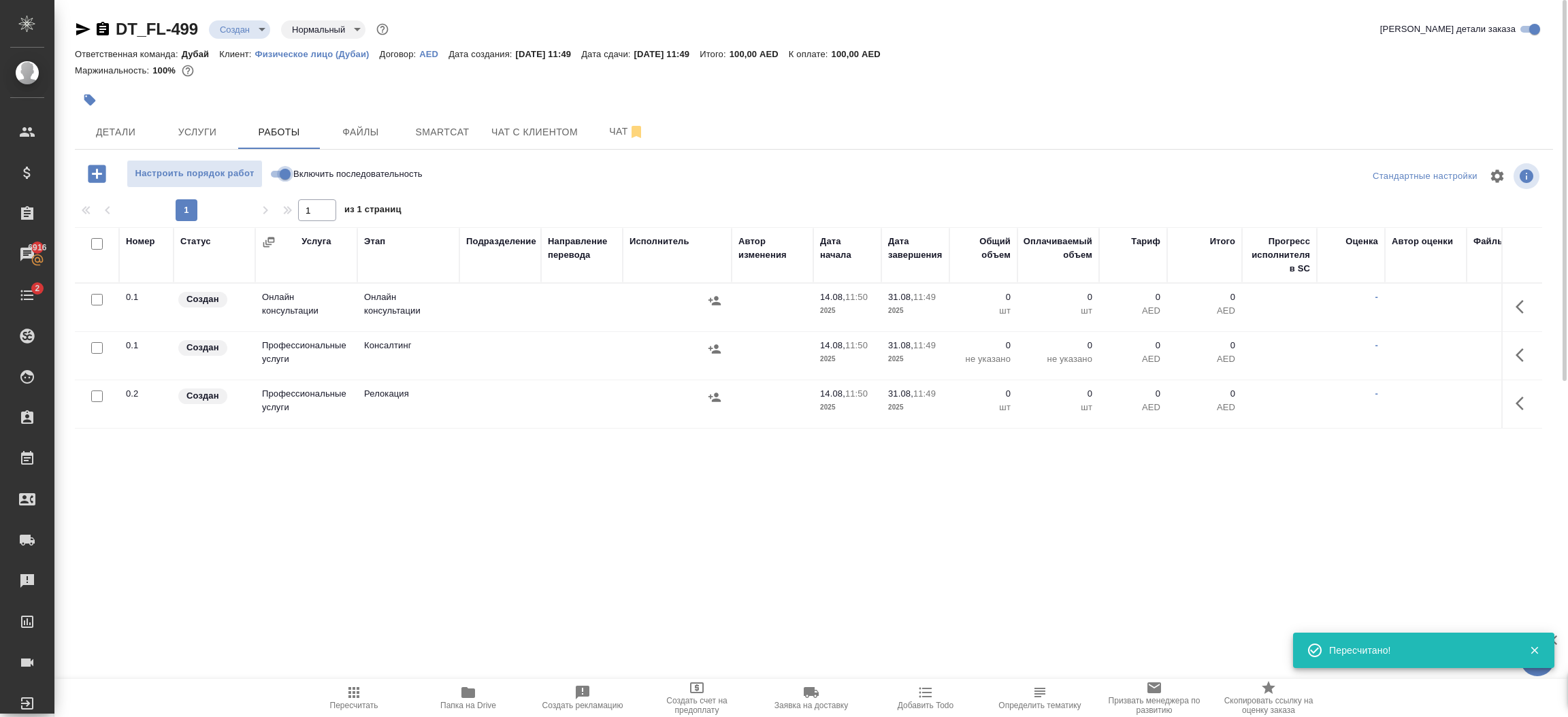
click at [280, 177] on input "Включить последовательность" at bounding box center [284, 174] width 49 height 16
checkbox input "true"
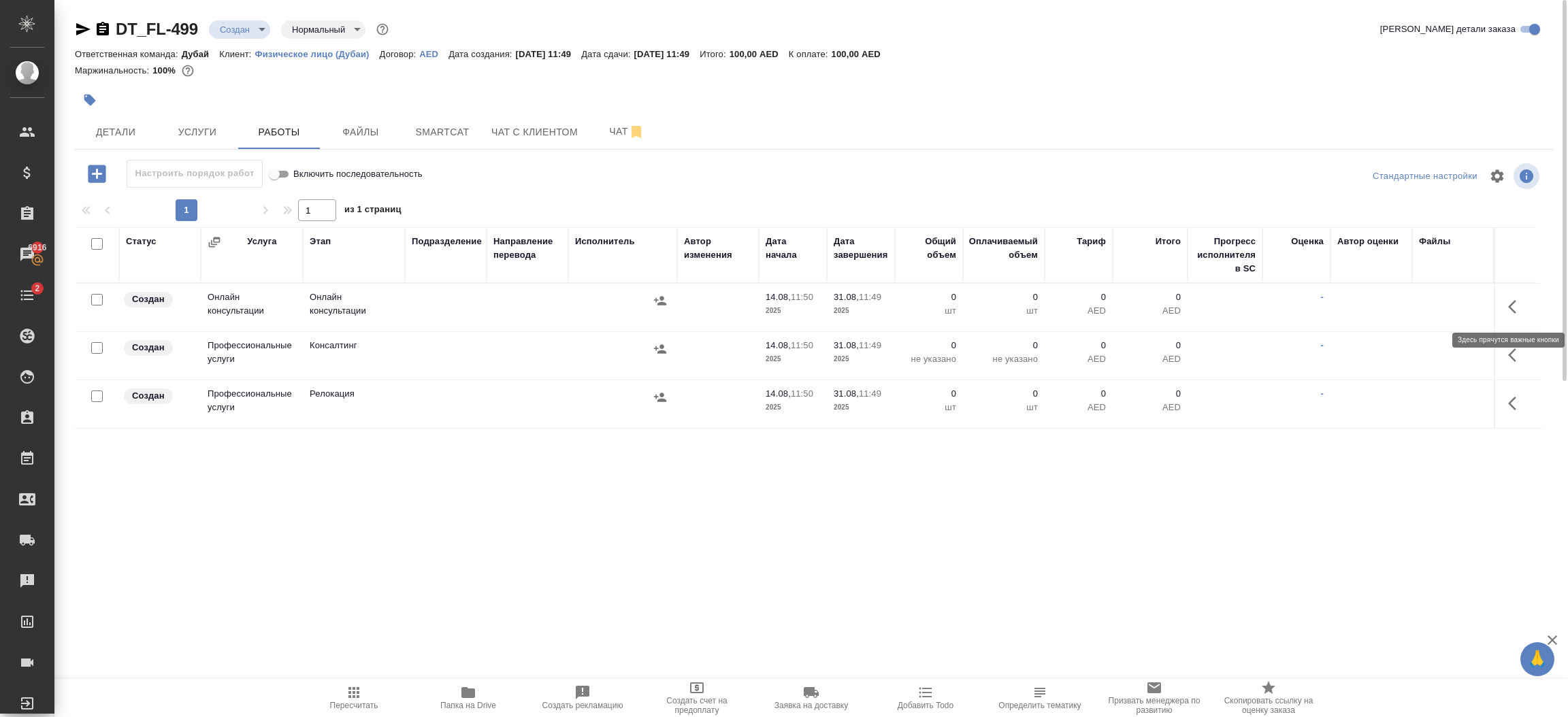
click at [1519, 312] on icon "button" at bounding box center [1516, 307] width 16 height 16
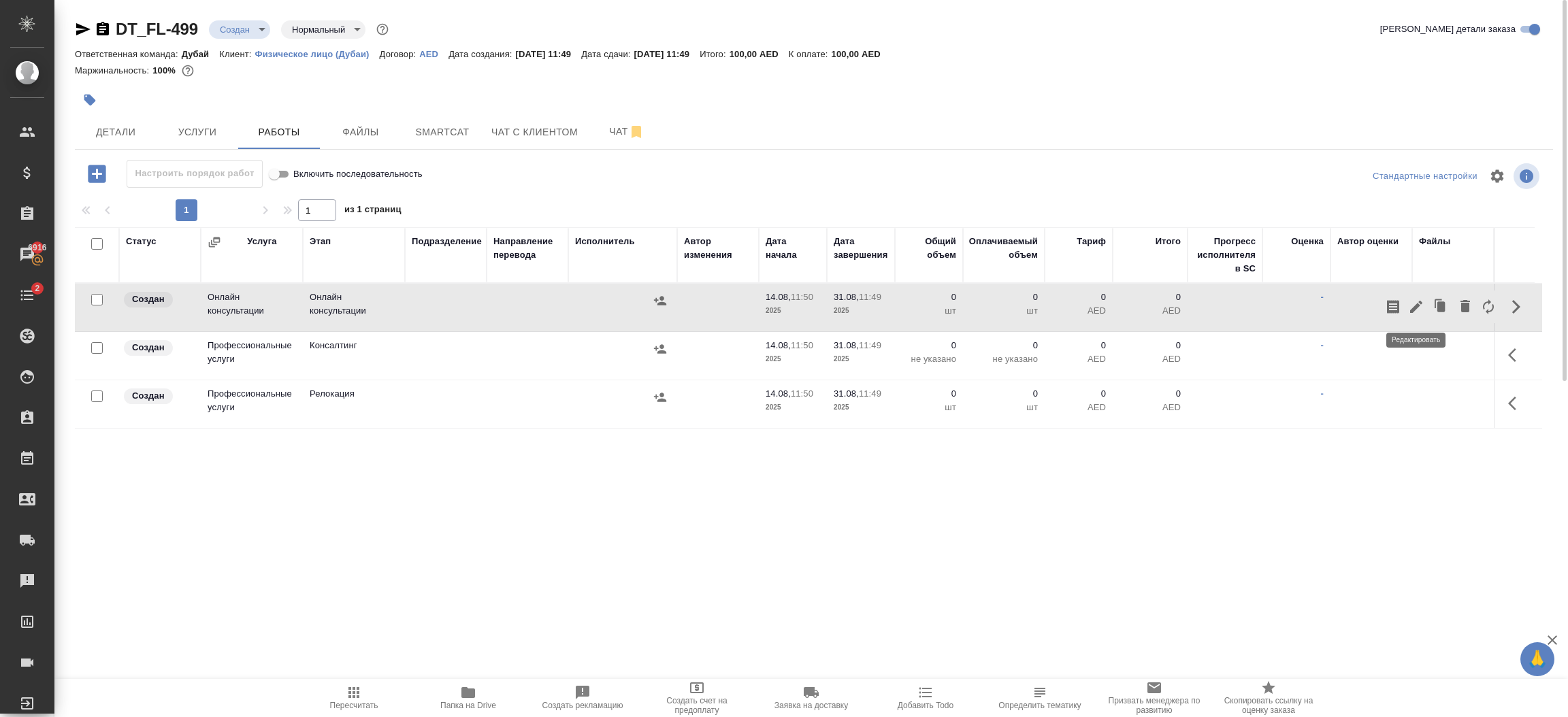
click at [1418, 313] on icon "button" at bounding box center [1416, 307] width 16 height 16
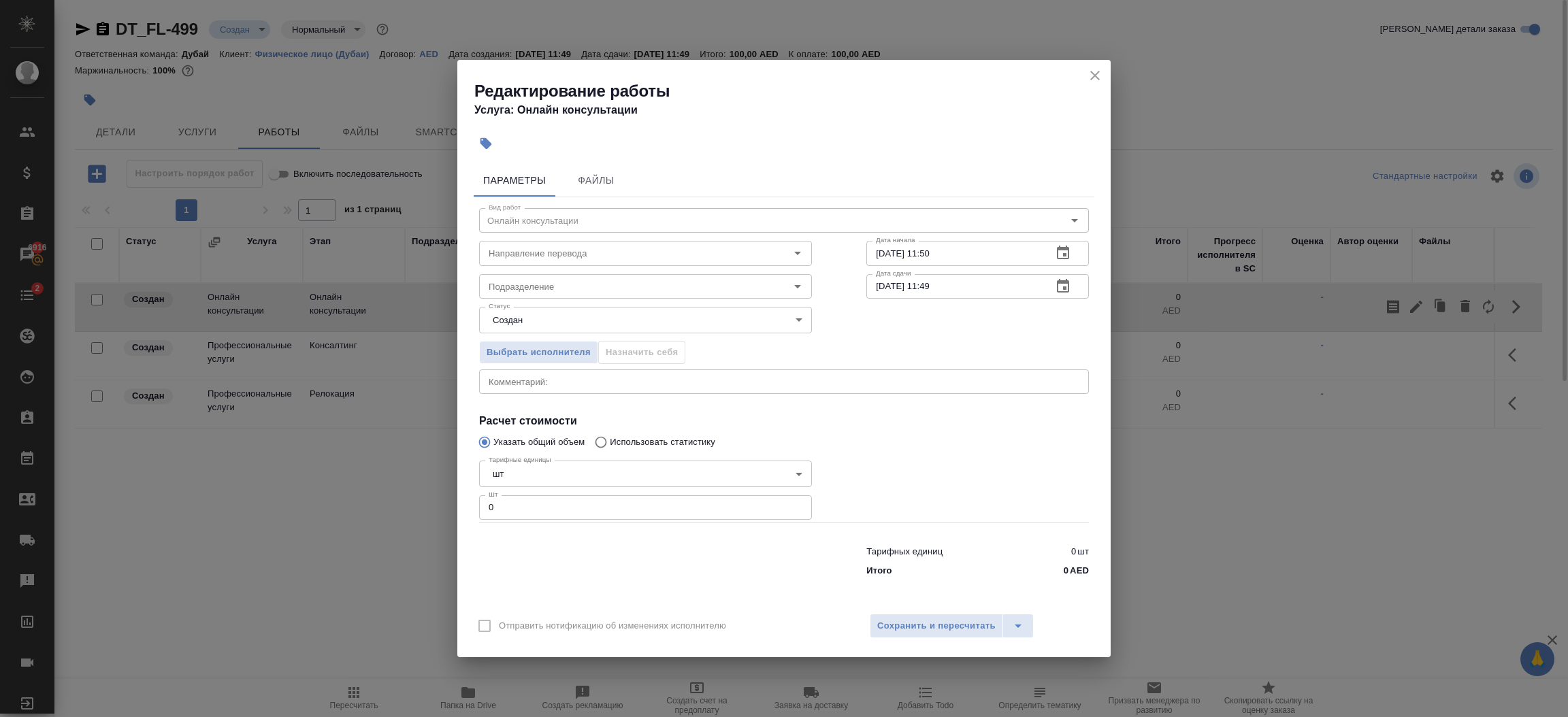
click at [622, 516] on input "0" at bounding box center [646, 508] width 333 height 25
type input "2"
type input "1"
click at [926, 630] on span "Сохранить и пересчитать" at bounding box center [937, 626] width 119 height 16
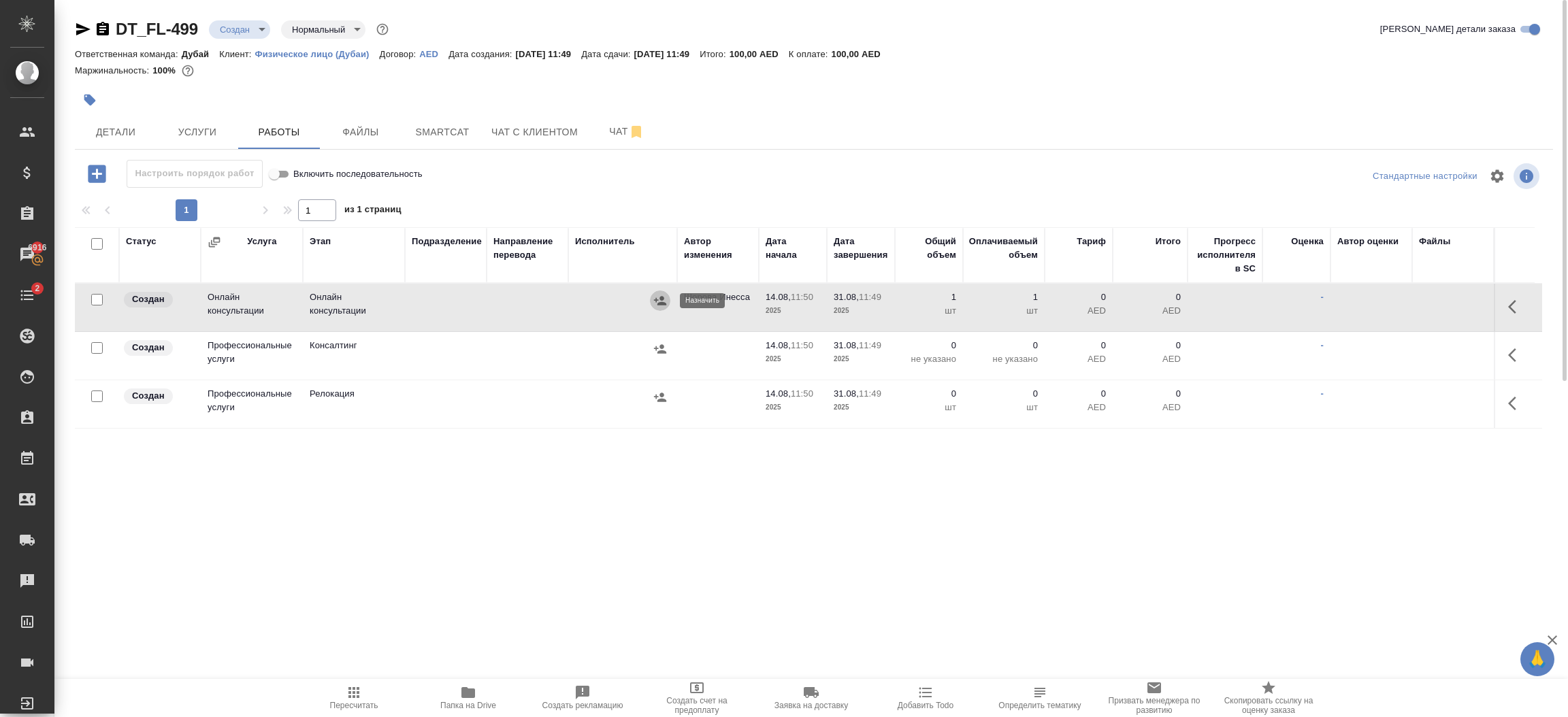
click at [659, 301] on icon "button" at bounding box center [660, 301] width 14 height 14
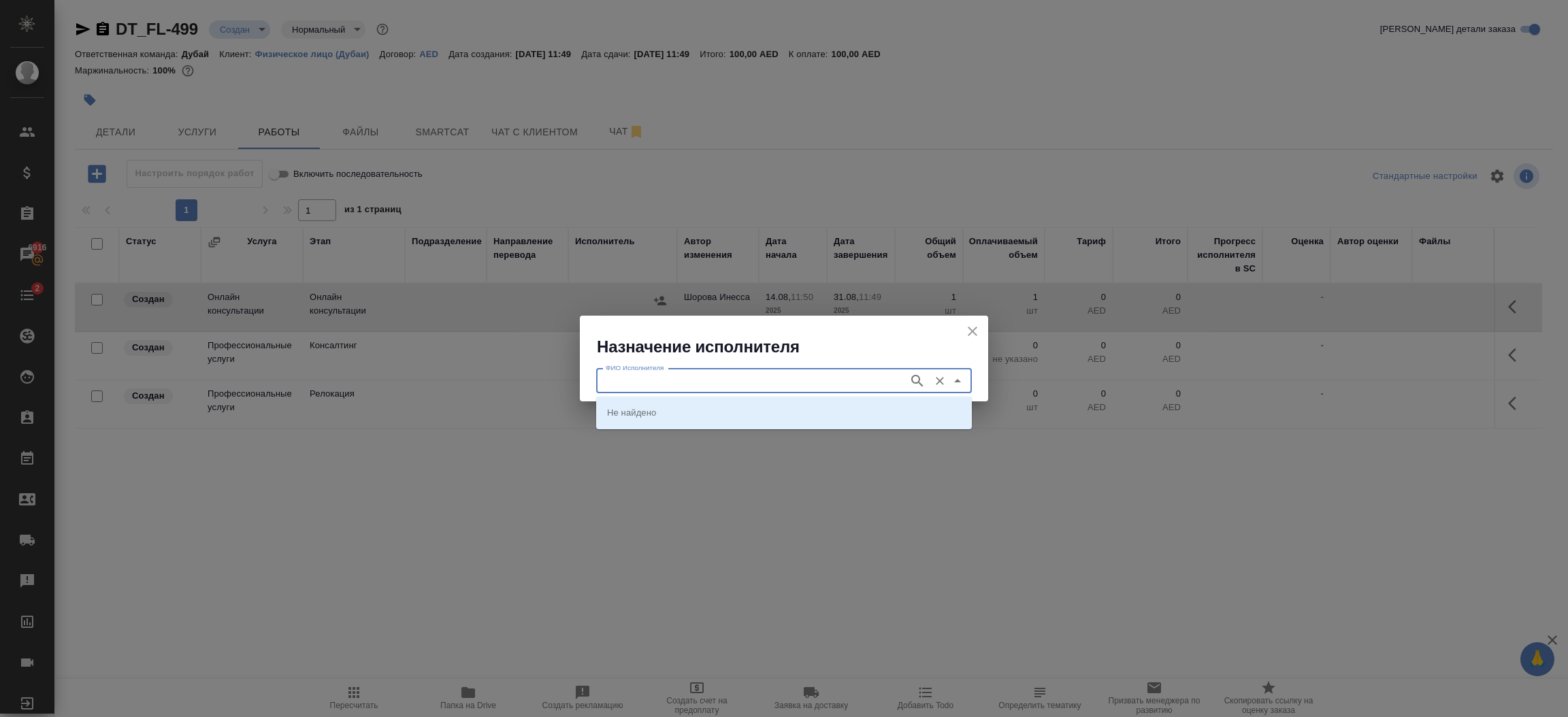
click at [614, 379] on input "ФИО Исполнителя" at bounding box center [751, 381] width 302 height 16
type input "elev"
click at [770, 442] on li "Elevate Business Solutions DMCC" at bounding box center [784, 437] width 376 height 25
type input "Elevate Business Solutions DMCC"
